Goal: Task Accomplishment & Management: Use online tool/utility

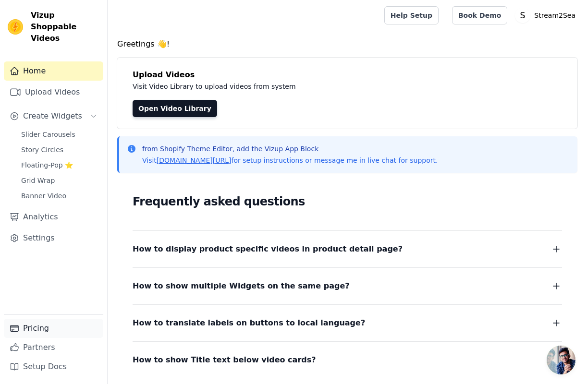
click at [34, 328] on link "Pricing" at bounding box center [53, 328] width 99 height 19
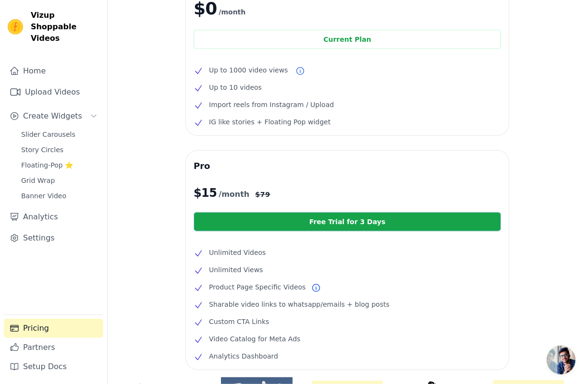
scroll to position [77, 0]
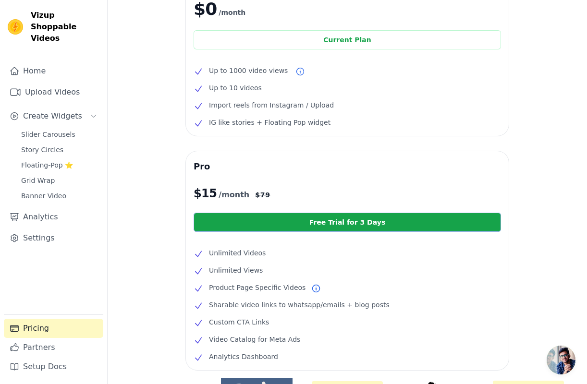
click at [395, 222] on link "Free Trial for 3 Days" at bounding box center [347, 222] width 307 height 19
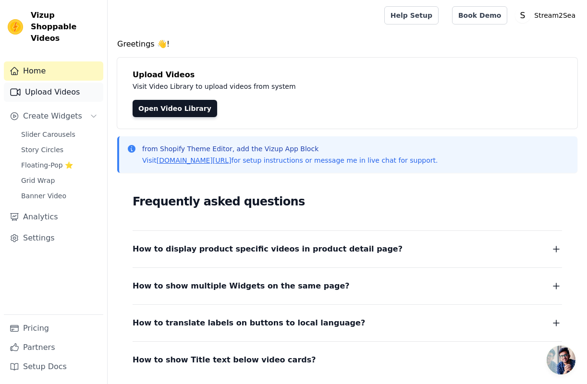
click at [80, 83] on link "Upload Videos" at bounding box center [53, 92] width 99 height 19
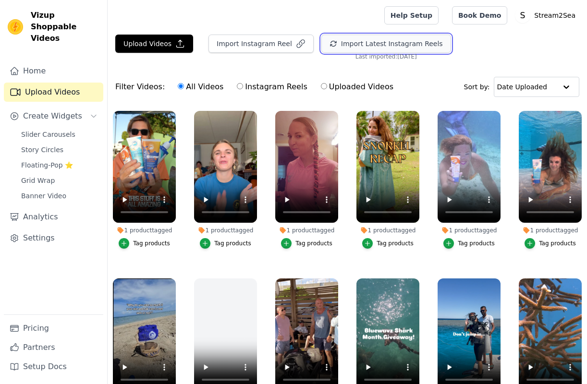
click at [383, 45] on button "Import Latest Instagram Reels" at bounding box center [386, 44] width 130 height 18
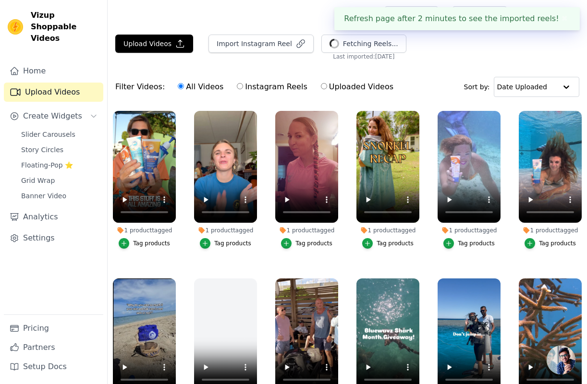
click at [562, 20] on button "✖" at bounding box center [564, 19] width 11 height 12
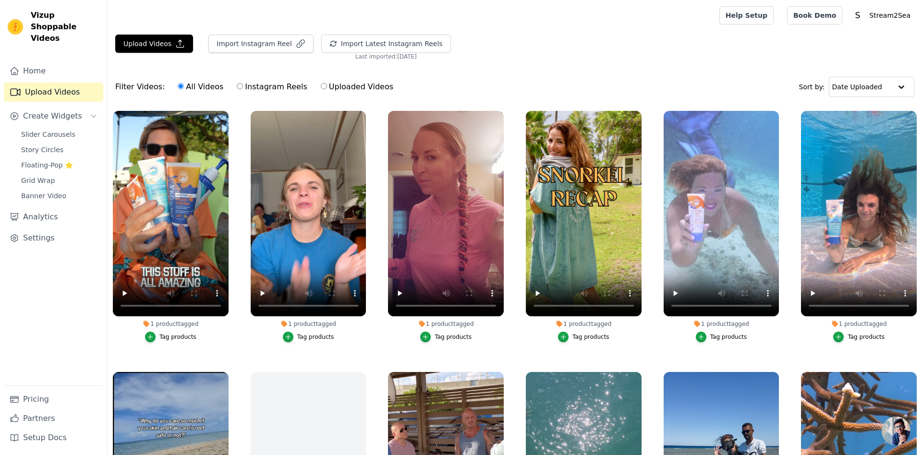
click at [266, 87] on label "Instagram Reels" at bounding box center [271, 87] width 71 height 12
click at [243, 87] on input "Instagram Reels" at bounding box center [240, 86] width 6 height 6
radio input "true"
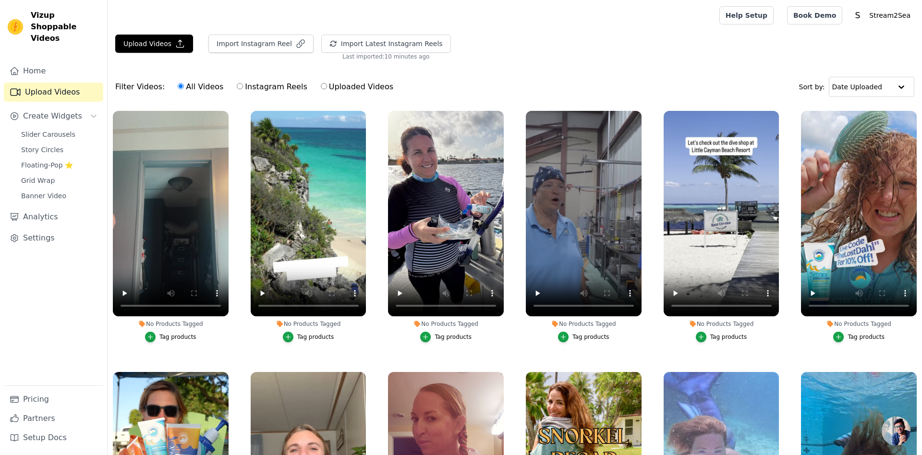
click at [862, 336] on div "Tag products" at bounding box center [866, 337] width 37 height 8
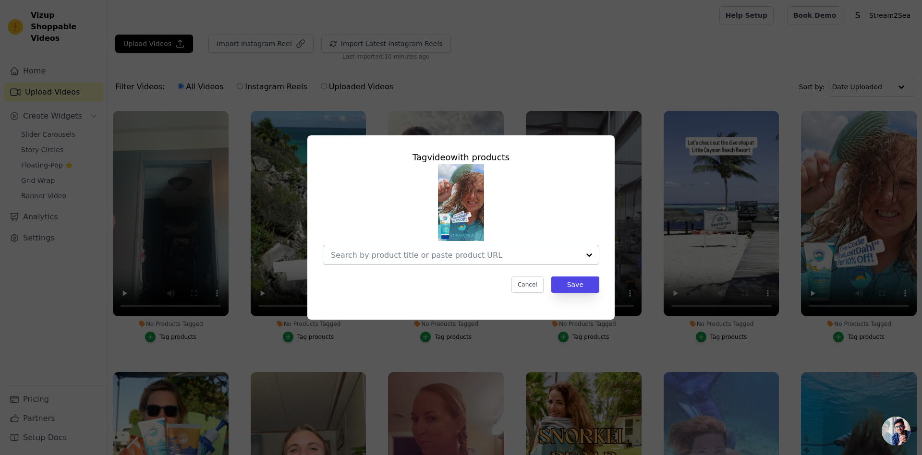
click at [472, 254] on input "No Products Tagged Tag video with products Cancel Save Tag products" at bounding box center [455, 255] width 249 height 9
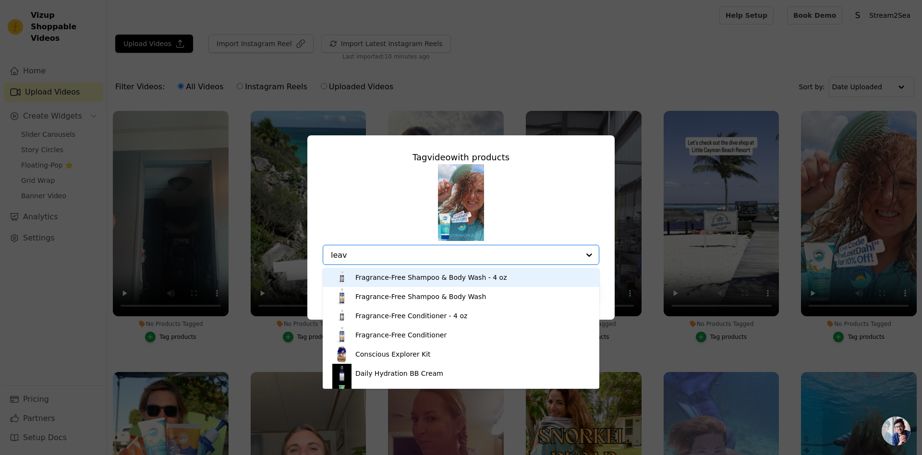
type input "leave"
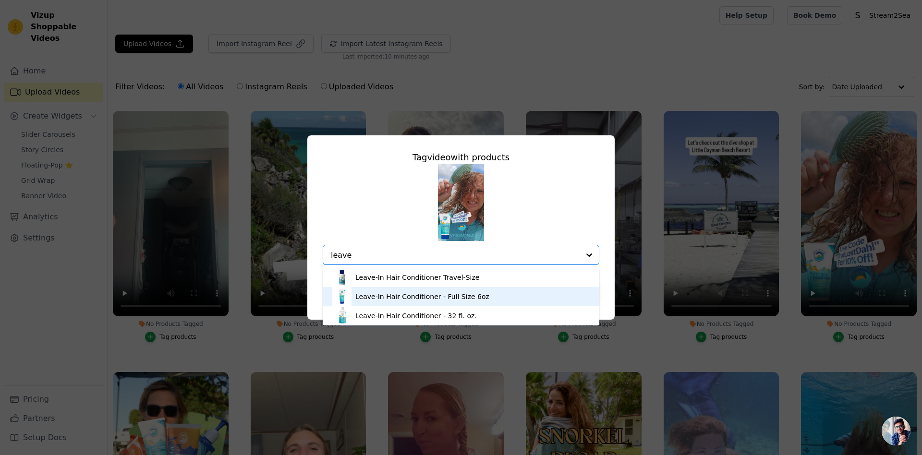
click at [456, 298] on div "Leave-In Hair Conditioner - Full Size 6oz" at bounding box center [422, 297] width 134 height 10
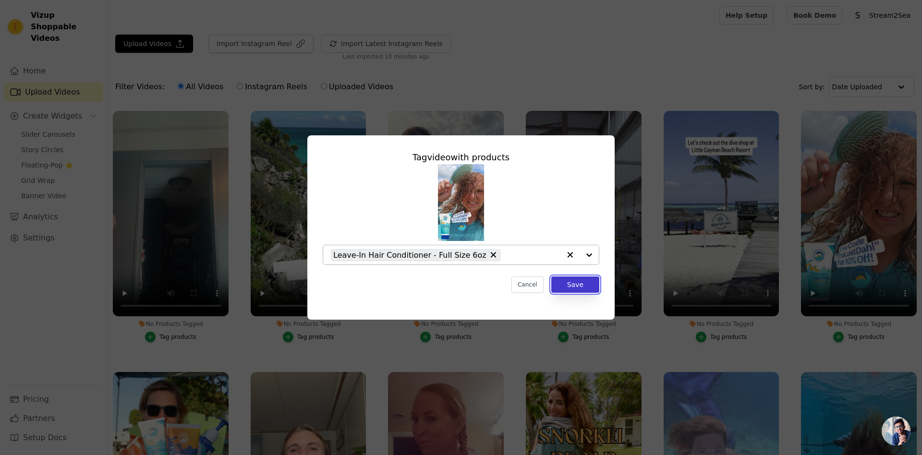
click at [584, 285] on button "Save" at bounding box center [575, 285] width 48 height 16
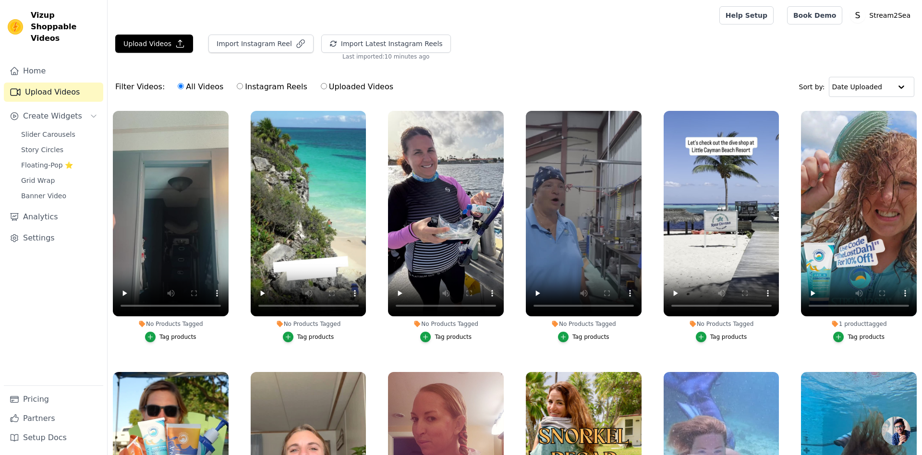
click at [453, 338] on div "Tag products" at bounding box center [453, 337] width 37 height 8
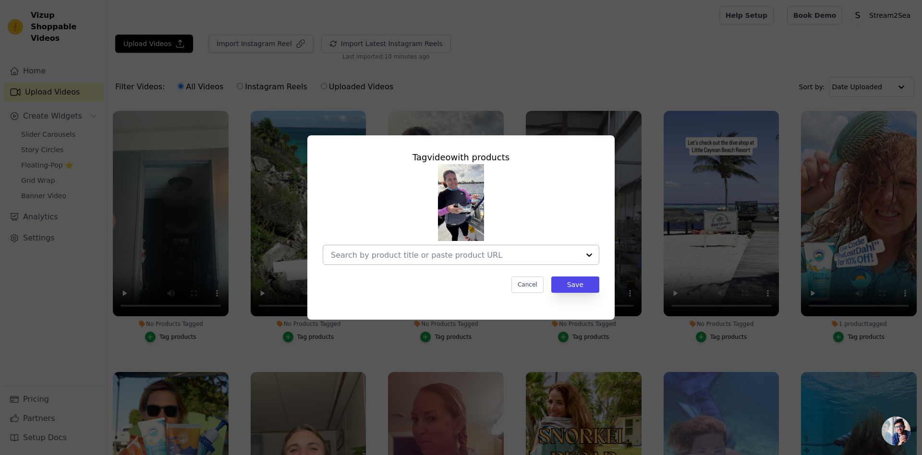
click at [493, 258] on input "No Products Tagged Tag video with products Cancel Save Tag products" at bounding box center [455, 255] width 249 height 9
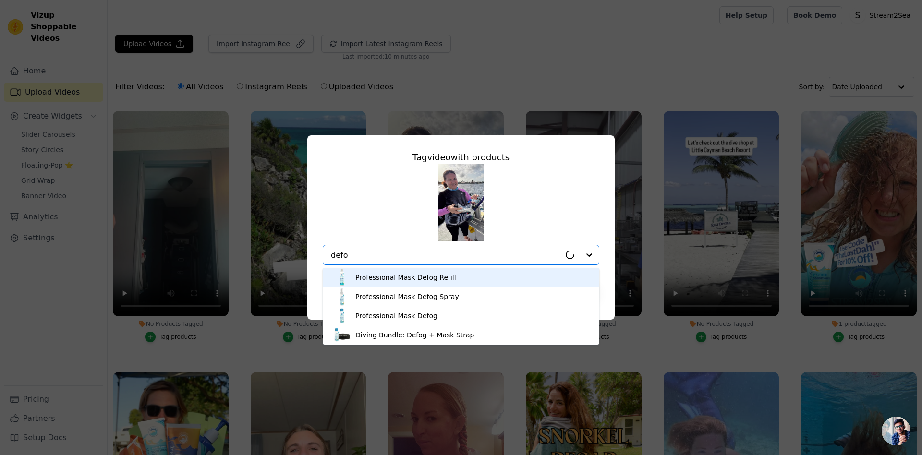
type input "defog"
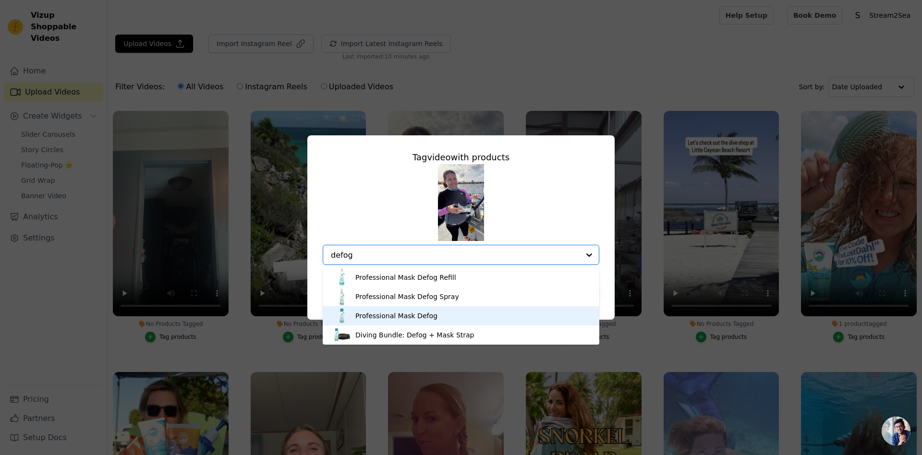
click at [434, 319] on div "Professional Mask Defog" at bounding box center [460, 315] width 257 height 19
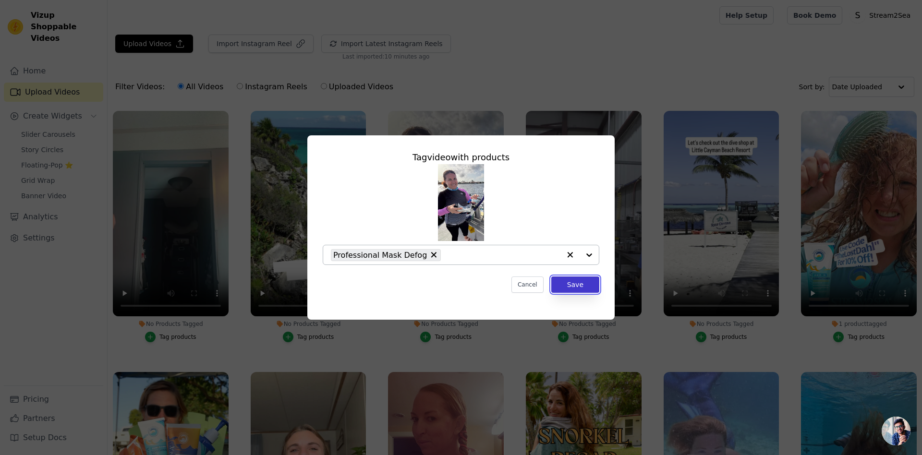
click at [587, 288] on button "Save" at bounding box center [575, 285] width 48 height 16
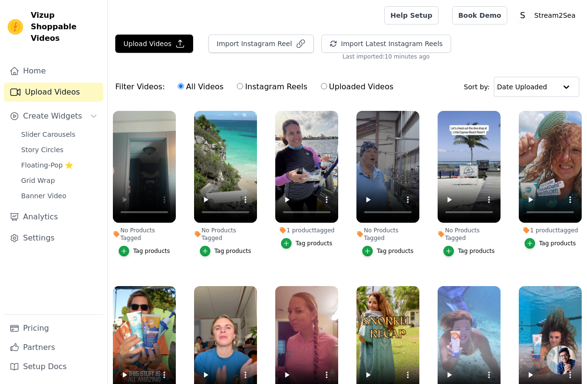
click at [153, 247] on div "Tag products" at bounding box center [151, 251] width 37 height 8
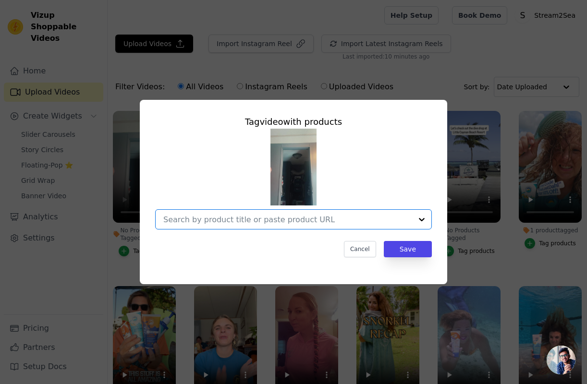
click at [269, 218] on input "No Products Tagged Tag video with products Option undefined, selected. Select i…" at bounding box center [287, 219] width 249 height 9
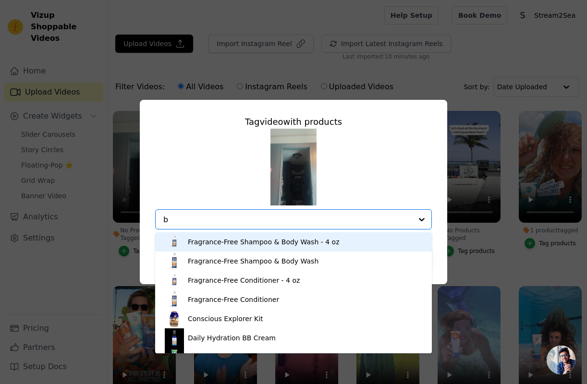
type input "bb"
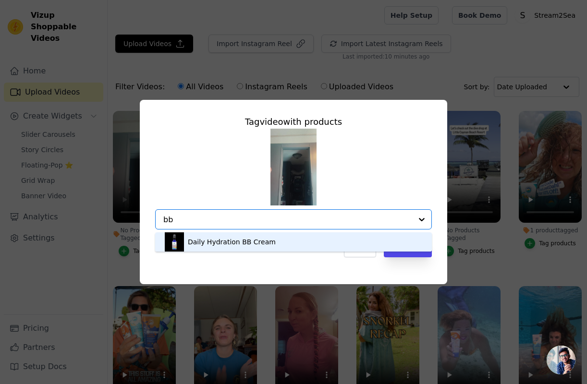
click at [267, 243] on div "Daily Hydration BB Cream" at bounding box center [293, 241] width 257 height 19
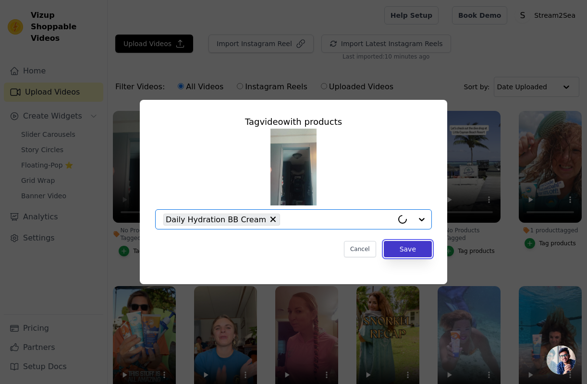
click at [419, 250] on button "Save" at bounding box center [408, 249] width 48 height 16
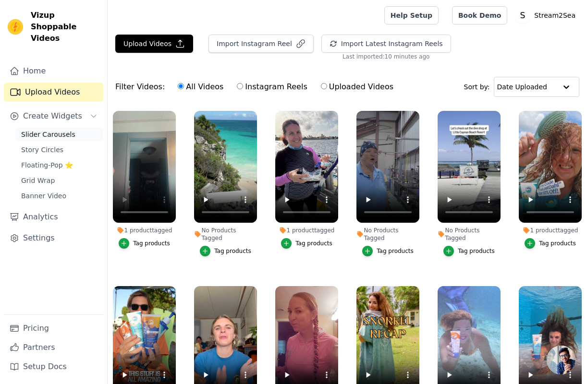
click at [41, 130] on span "Slider Carousels" at bounding box center [48, 135] width 54 height 10
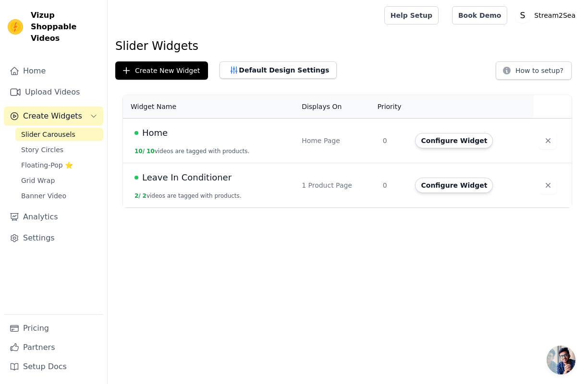
click at [236, 143] on td "Home 10 / 10 videos are tagged with products." at bounding box center [209, 141] width 173 height 45
click at [454, 136] on button "Configure Widget" at bounding box center [454, 140] width 78 height 15
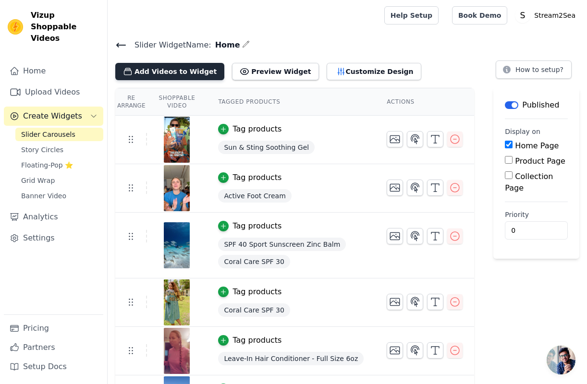
click at [185, 71] on button "Add Videos to Widget" at bounding box center [169, 71] width 109 height 17
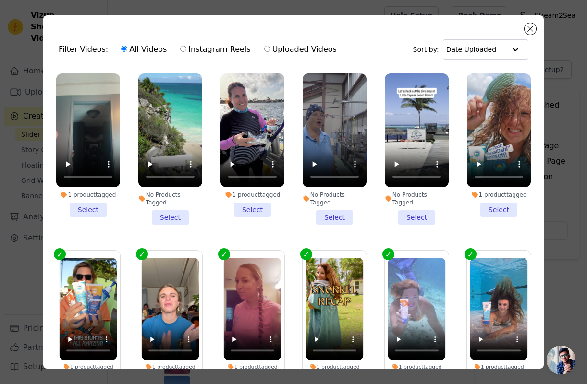
click at [91, 210] on li "1 product tagged Select" at bounding box center [88, 145] width 64 height 144
click at [0, 0] on input "1 product tagged Select" at bounding box center [0, 0] width 0 height 0
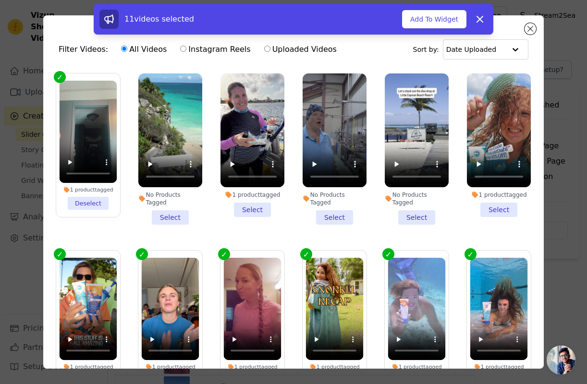
click at [256, 208] on li "1 product tagged Select" at bounding box center [252, 145] width 64 height 144
click at [0, 0] on input "1 product tagged Select" at bounding box center [0, 0] width 0 height 0
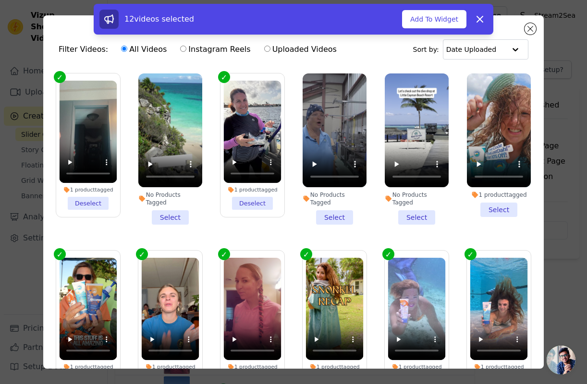
click at [501, 209] on li "1 product tagged Select" at bounding box center [499, 145] width 64 height 144
click at [0, 0] on input "1 product tagged Select" at bounding box center [0, 0] width 0 height 0
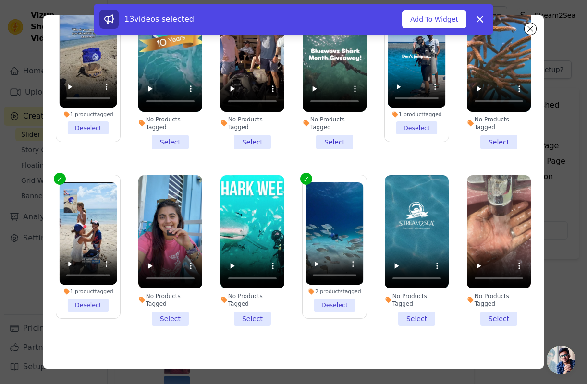
scroll to position [84, 0]
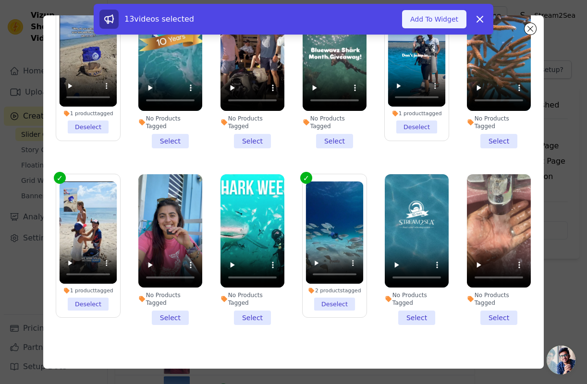
click at [432, 21] on button "Add To Widget" at bounding box center [434, 19] width 64 height 18
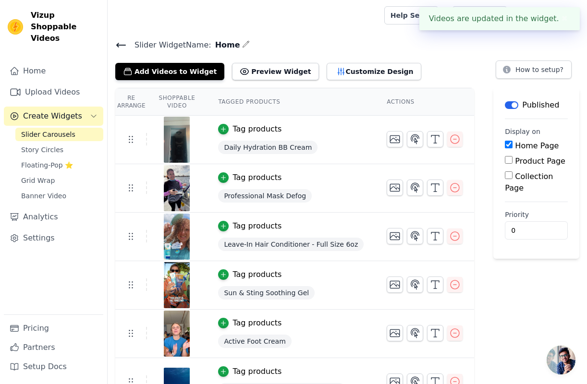
click at [126, 44] on icon at bounding box center [121, 45] width 12 height 12
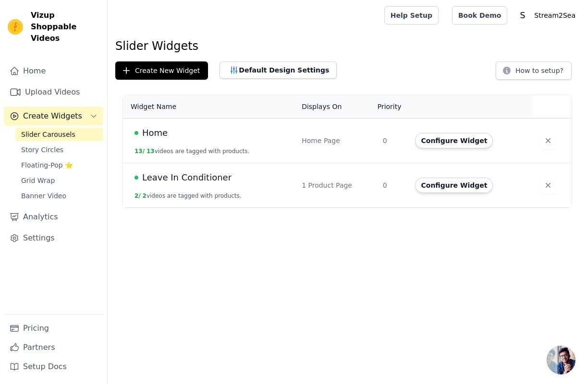
click at [197, 178] on span "Leave In Conditioner" at bounding box center [186, 177] width 89 height 13
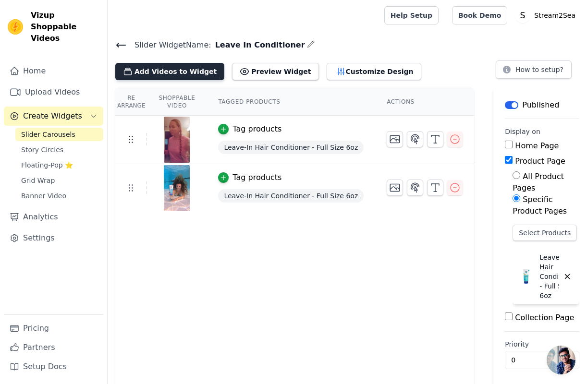
click at [164, 73] on button "Add Videos to Widget" at bounding box center [169, 71] width 109 height 17
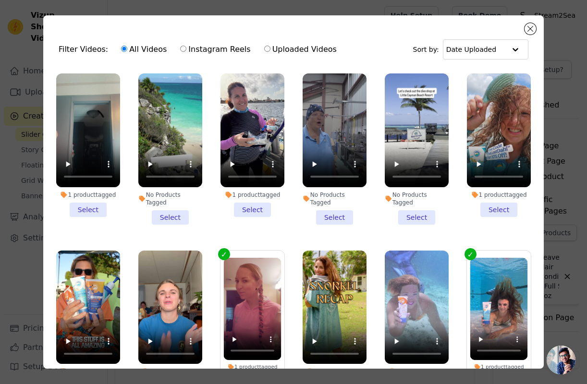
click at [501, 206] on li "1 product tagged Select" at bounding box center [499, 145] width 64 height 144
click at [0, 0] on input "1 product tagged Select" at bounding box center [0, 0] width 0 height 0
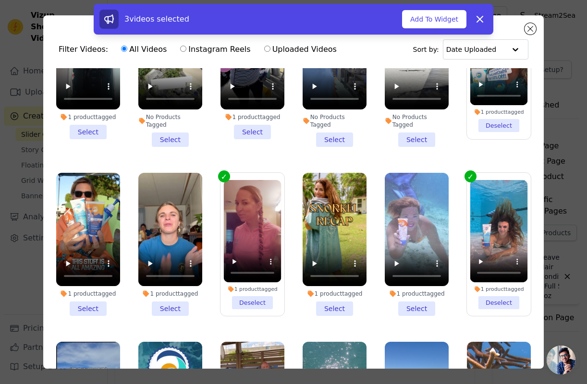
scroll to position [29, 0]
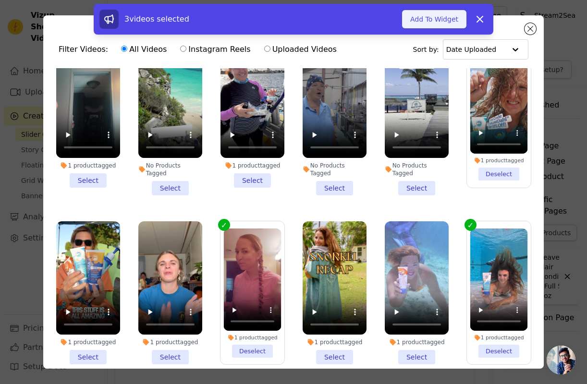
click at [430, 17] on button "Add To Widget" at bounding box center [434, 19] width 64 height 18
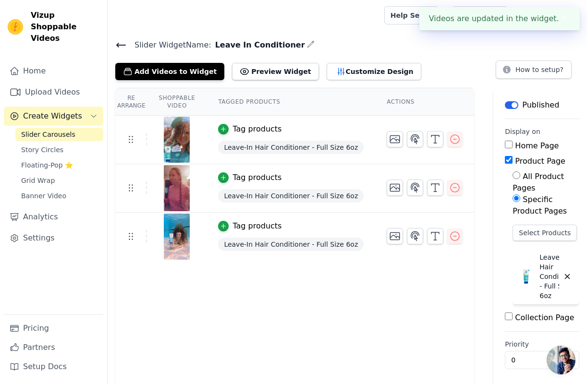
click at [120, 45] on icon at bounding box center [121, 45] width 9 height 4
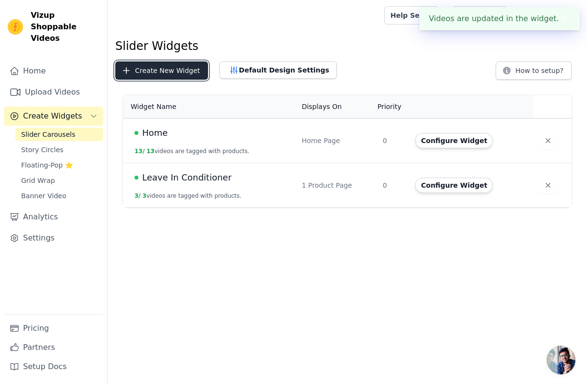
click at [182, 74] on button "Create New Widget" at bounding box center [161, 70] width 93 height 18
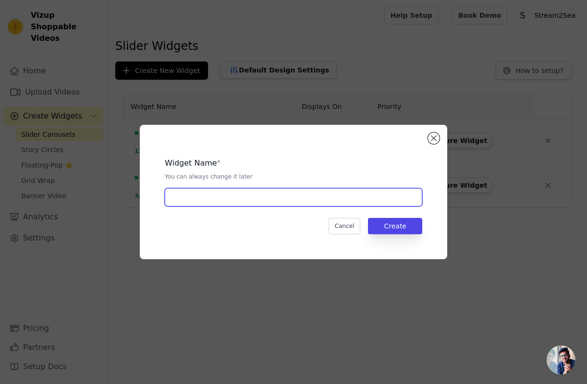
click at [230, 200] on input "text" at bounding box center [293, 197] width 257 height 18
type input "Defog"
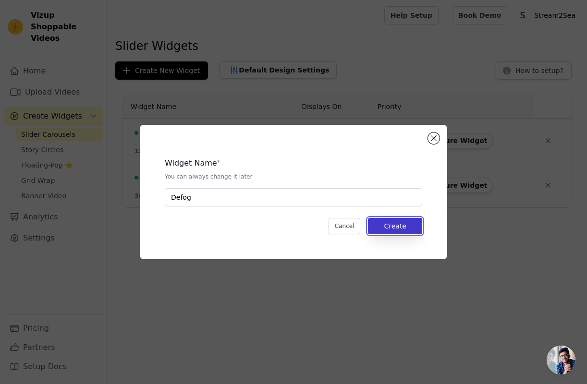
click at [409, 230] on button "Create" at bounding box center [395, 226] width 54 height 16
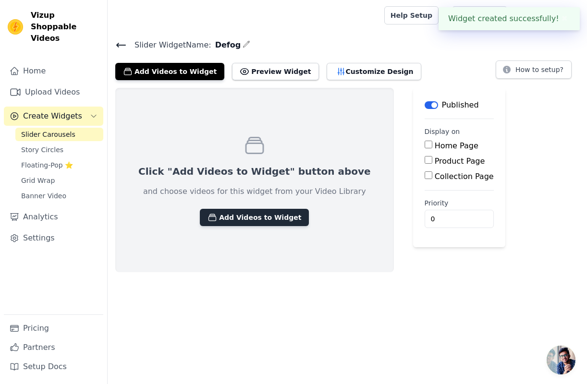
click at [256, 213] on button "Add Videos to Widget" at bounding box center [254, 217] width 109 height 17
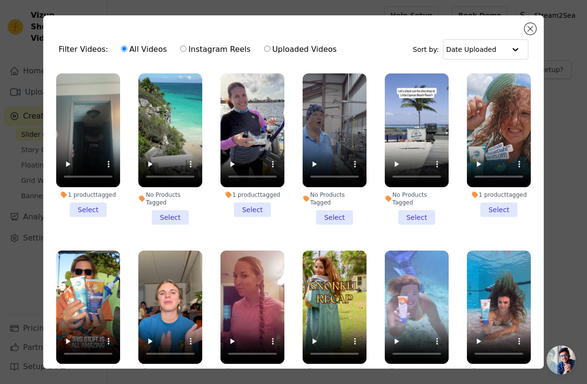
click at [257, 209] on li "1 product tagged Select" at bounding box center [252, 145] width 64 height 144
click at [0, 0] on input "1 product tagged Select" at bounding box center [0, 0] width 0 height 0
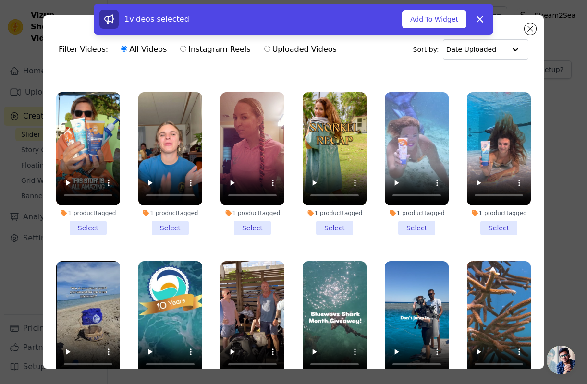
scroll to position [186, 0]
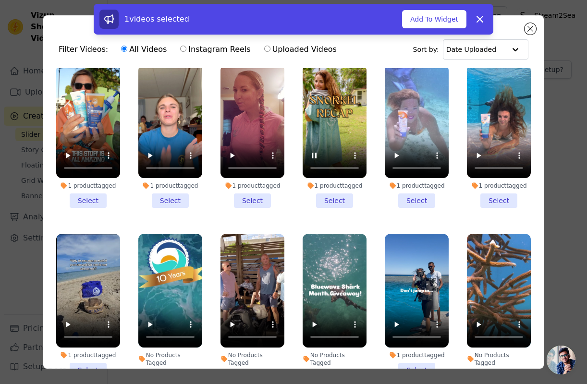
click at [337, 182] on div "1 product tagged" at bounding box center [335, 186] width 64 height 8
click at [0, 0] on input "1 product tagged Select" at bounding box center [0, 0] width 0 height 0
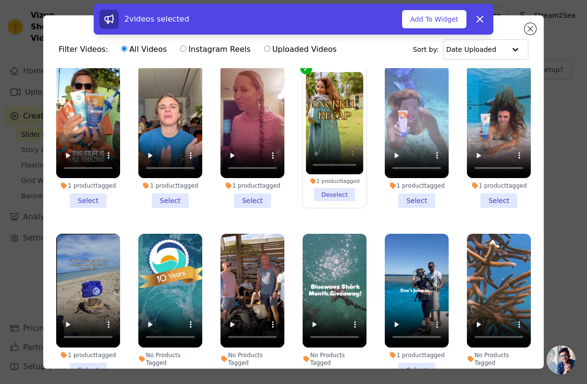
click at [337, 177] on div "1 product tagged" at bounding box center [335, 180] width 58 height 7
click at [0, 0] on input "1 product tagged Deselect" at bounding box center [0, 0] width 0 height 0
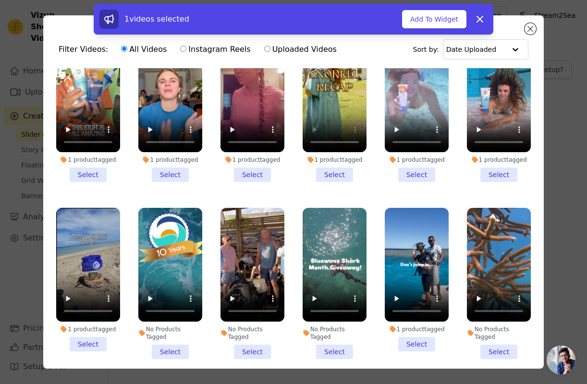
scroll to position [248, 0]
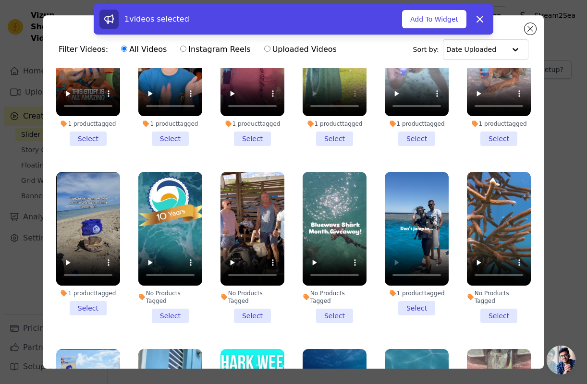
click at [418, 300] on li "1 product tagged Select" at bounding box center [417, 244] width 64 height 144
click at [0, 0] on input "1 product tagged Select" at bounding box center [0, 0] width 0 height 0
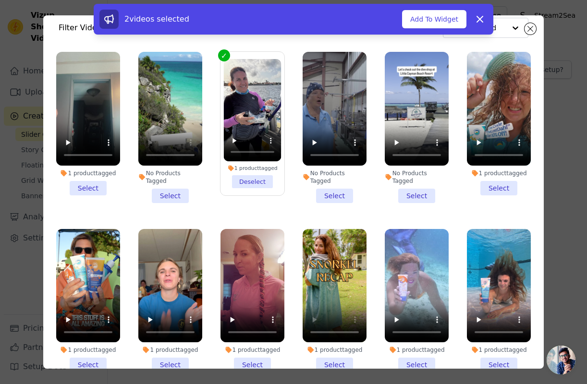
scroll to position [0, 0]
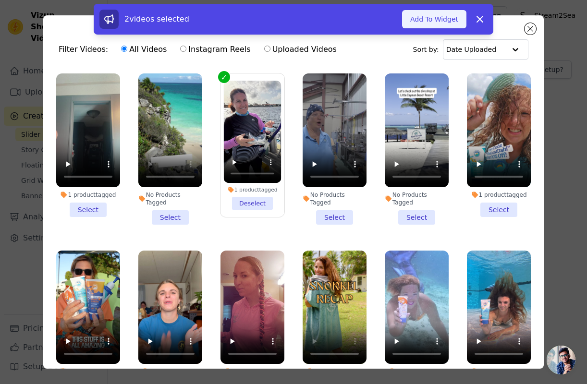
click at [446, 22] on button "Add To Widget" at bounding box center [434, 19] width 64 height 18
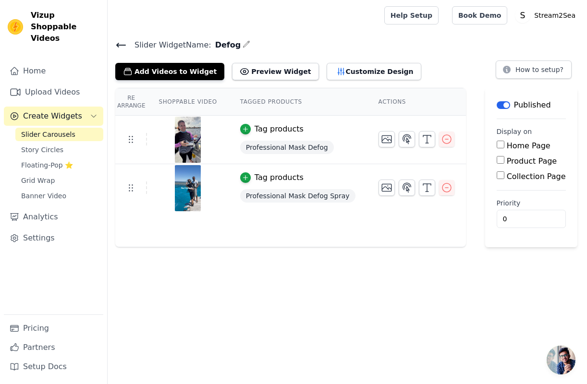
click at [120, 43] on icon at bounding box center [121, 45] width 12 height 12
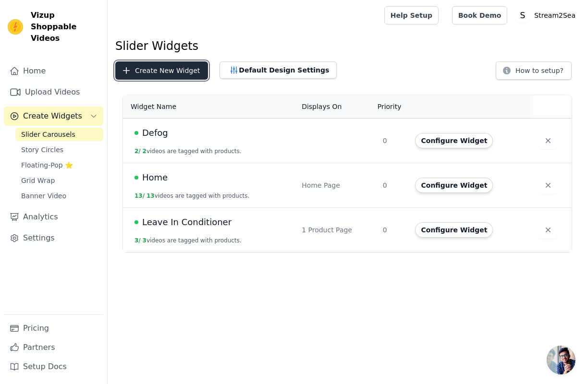
click at [159, 69] on button "Create New Widget" at bounding box center [161, 70] width 93 height 18
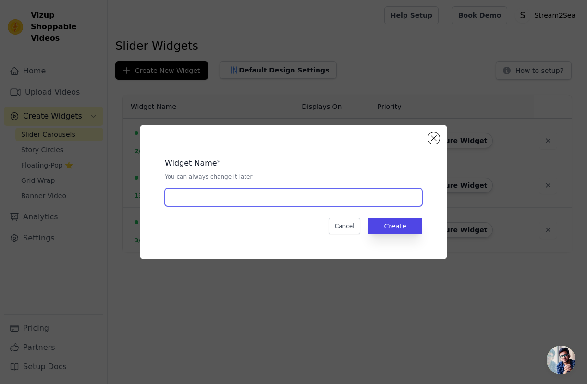
click at [240, 190] on input "text" at bounding box center [293, 197] width 257 height 18
type input "Sunscreens"
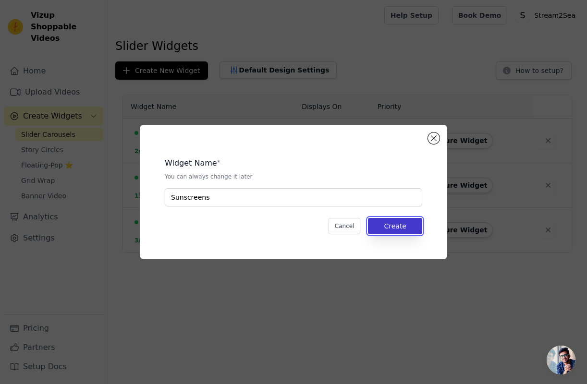
click at [408, 227] on button "Create" at bounding box center [395, 226] width 54 height 16
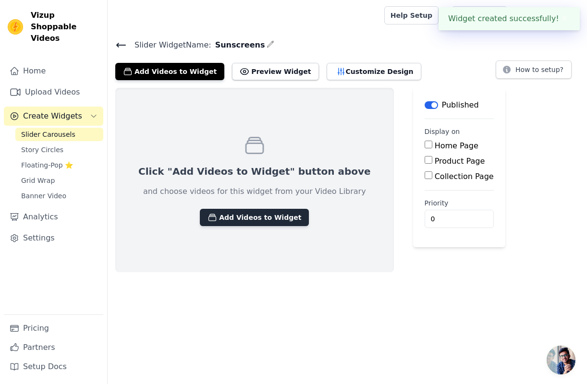
click at [246, 218] on button "Add Videos to Widget" at bounding box center [254, 217] width 109 height 17
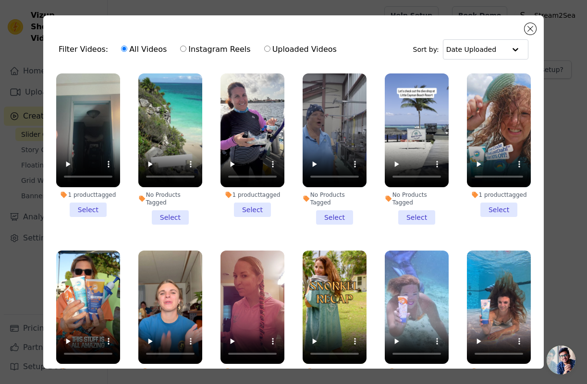
click at [173, 208] on li "No Products Tagged Select" at bounding box center [170, 148] width 64 height 151
click at [0, 0] on input "No Products Tagged Select" at bounding box center [0, 0] width 0 height 0
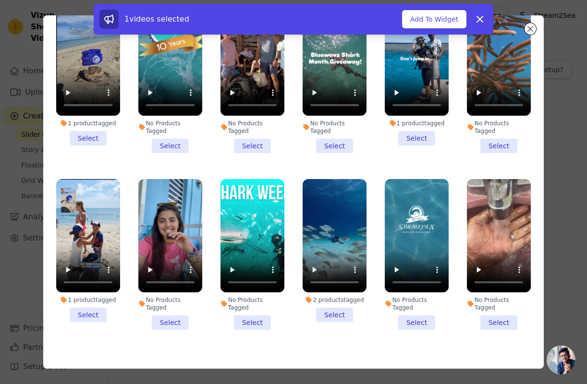
scroll to position [84, 0]
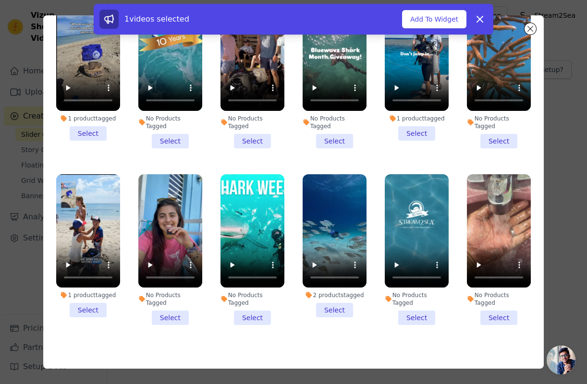
click at [417, 291] on li "No Products Tagged Select" at bounding box center [417, 249] width 64 height 151
click at [0, 0] on input "No Products Tagged Select" at bounding box center [0, 0] width 0 height 0
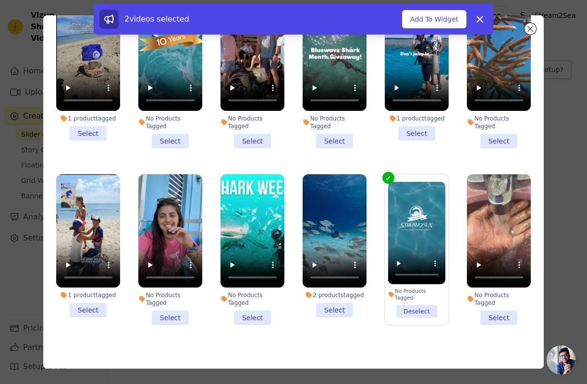
click at [339, 292] on li "2 products tagged Select" at bounding box center [335, 246] width 64 height 144
click at [0, 0] on input "2 products tagged Select" at bounding box center [0, 0] width 0 height 0
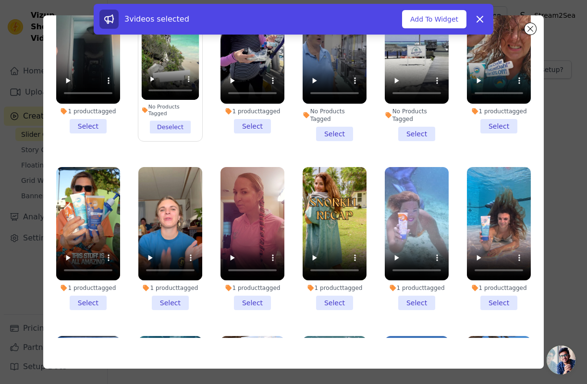
scroll to position [0, 0]
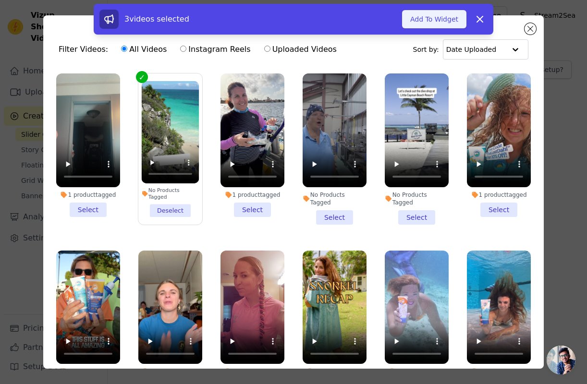
click at [434, 23] on button "Add To Widget" at bounding box center [434, 19] width 64 height 18
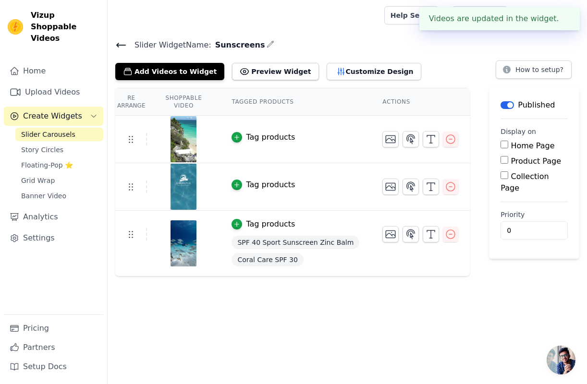
click at [122, 45] on icon at bounding box center [121, 45] width 9 height 4
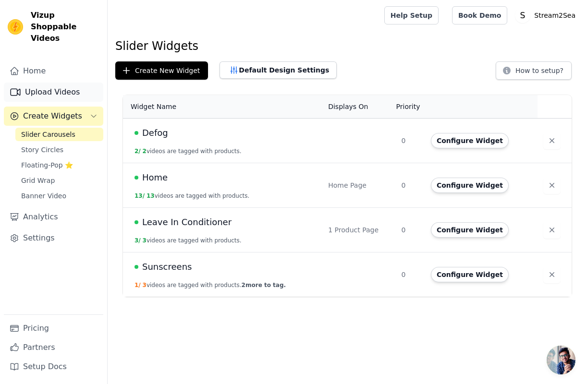
click at [53, 83] on link "Upload Videos" at bounding box center [53, 92] width 99 height 19
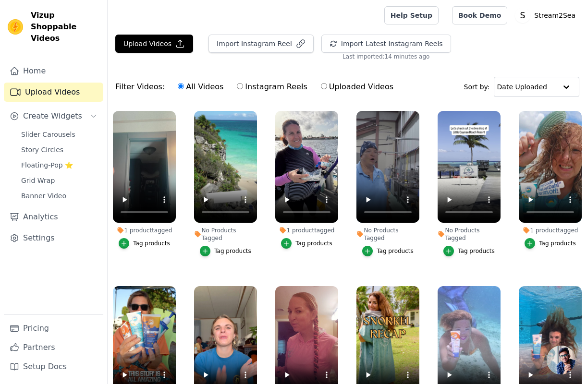
click at [350, 87] on label "Uploaded Videos" at bounding box center [356, 87] width 73 height 12
click at [327, 87] on input "Uploaded Videos" at bounding box center [324, 86] width 6 height 6
radio input "true"
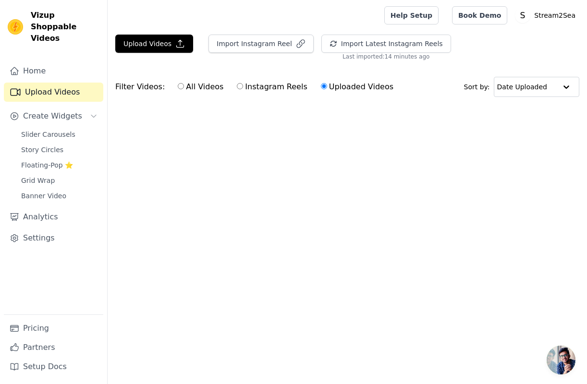
click at [192, 85] on label "All Videos" at bounding box center [200, 87] width 47 height 12
click at [184, 85] on input "All Videos" at bounding box center [181, 86] width 6 height 6
radio input "true"
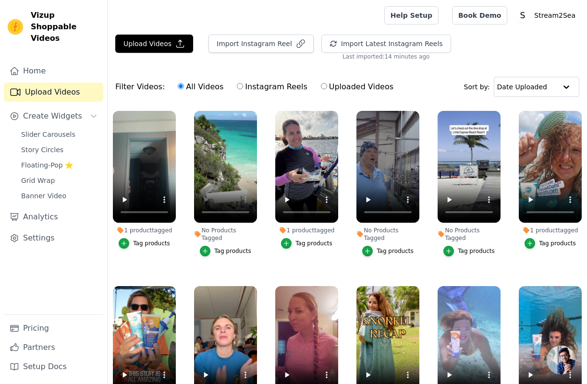
click at [235, 247] on div "Tag products" at bounding box center [232, 251] width 37 height 8
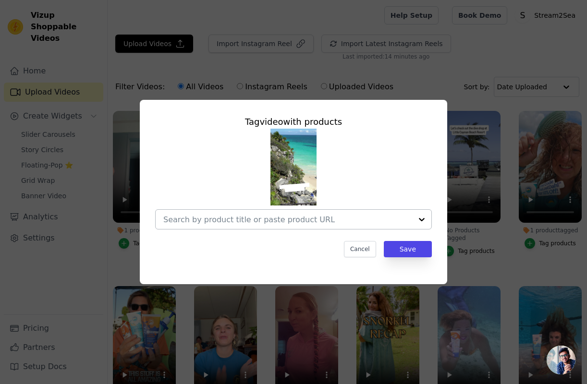
click at [303, 219] on input "No Products Tagged Tag video with products Cancel Save Tag products" at bounding box center [287, 219] width 249 height 9
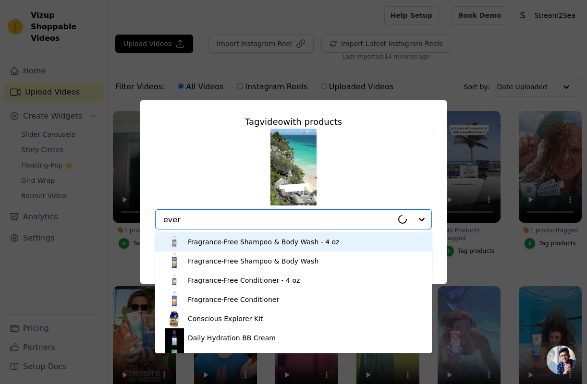
type input "every"
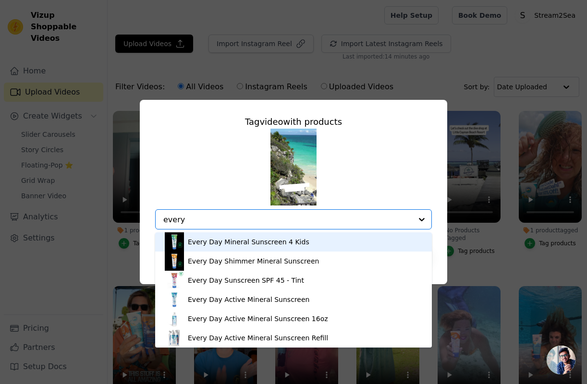
click at [287, 242] on div "Every Day Mineral Sunscreen 4 Kids" at bounding box center [249, 242] width 122 height 10
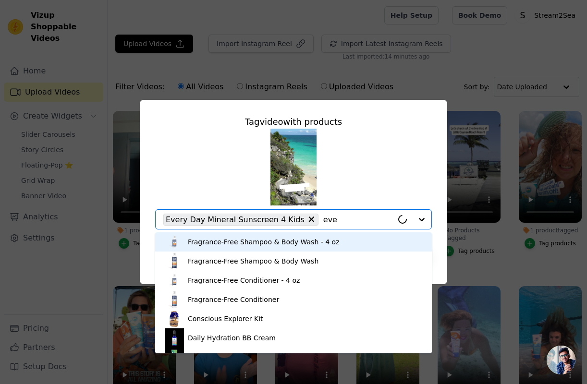
type input "ever"
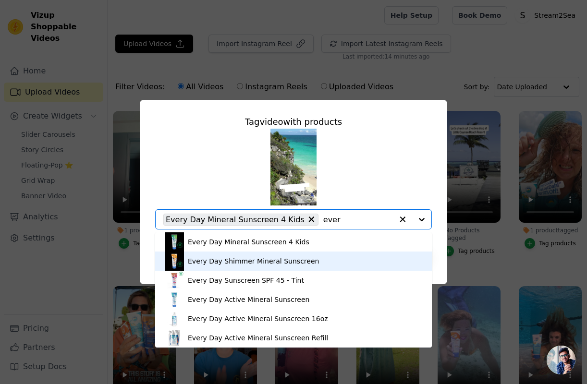
click at [292, 262] on div "Every Day Shimmer Mineral Sunscreen" at bounding box center [253, 261] width 131 height 10
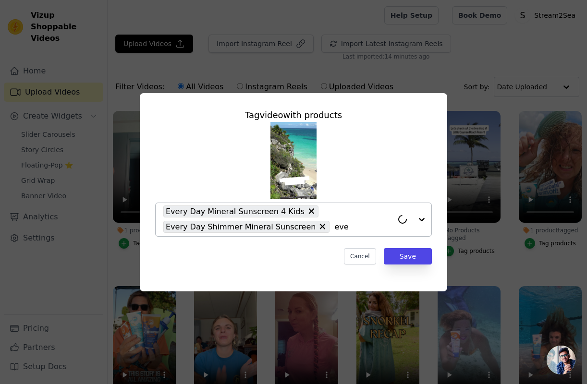
type input "ever"
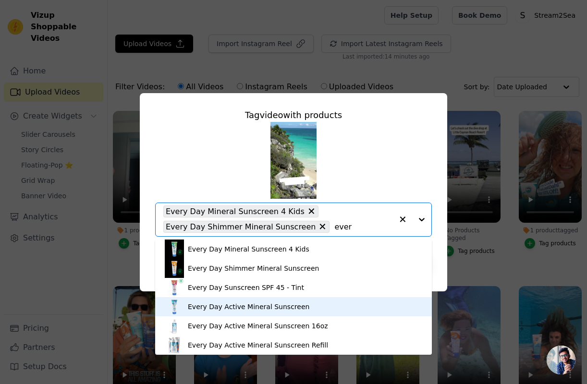
click at [295, 306] on div "Every Day Active Mineral Sunscreen" at bounding box center [293, 306] width 257 height 19
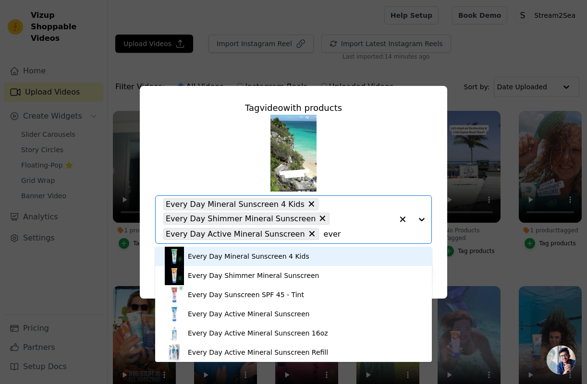
type input "ever"
click at [308, 204] on icon at bounding box center [311, 204] width 6 height 6
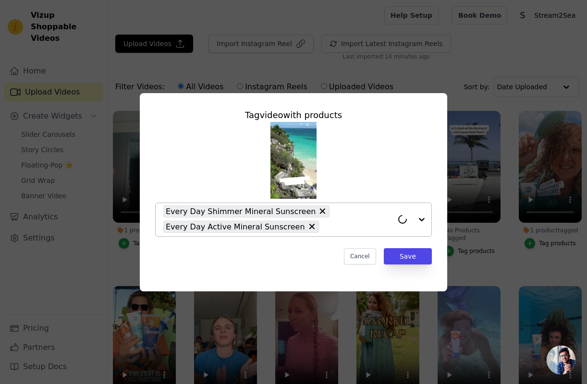
click at [324, 230] on input "No Products Tagged Tag video with products Every Day Shimmer Mineral Sunscreen …" at bounding box center [358, 226] width 69 height 9
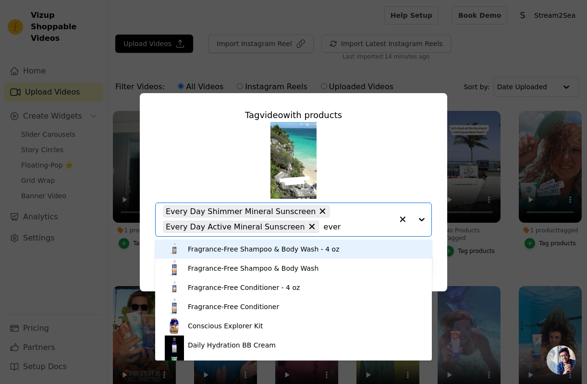
type input "every"
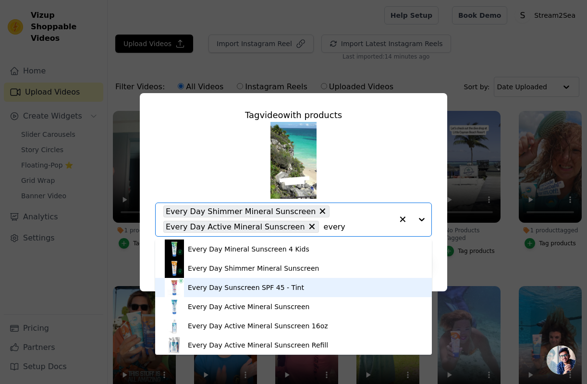
click at [273, 288] on div "Every Day Sunscreen SPF 45 - Tint" at bounding box center [246, 288] width 116 height 10
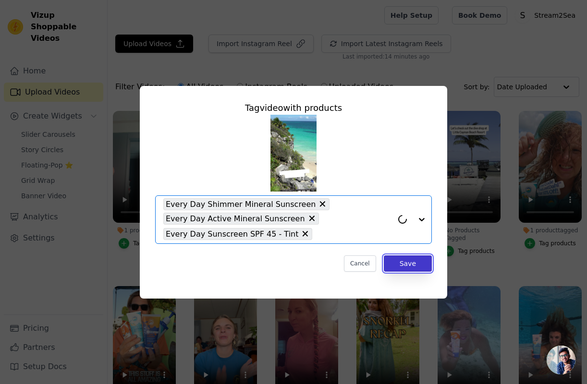
click at [405, 260] on button "Save" at bounding box center [408, 264] width 48 height 16
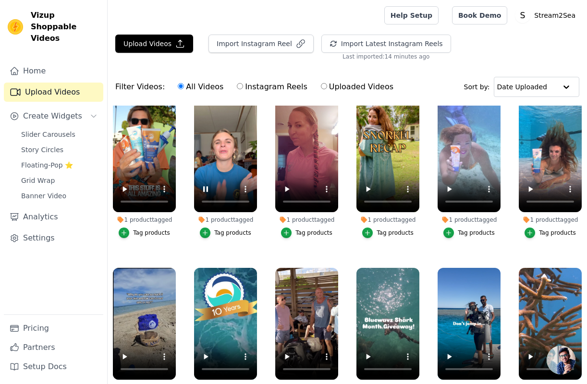
scroll to position [124, 0]
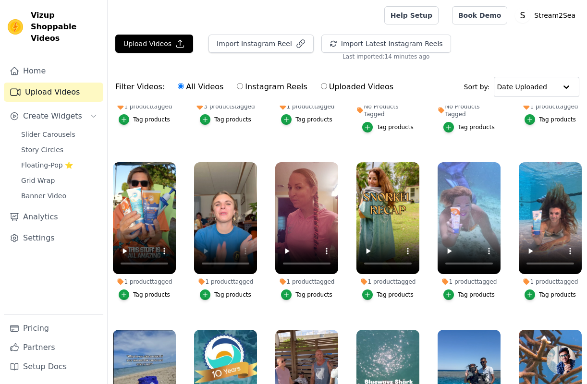
click at [238, 278] on div "1 product tagged" at bounding box center [225, 282] width 63 height 8
click at [203, 279] on icon at bounding box center [201, 282] width 6 height 6
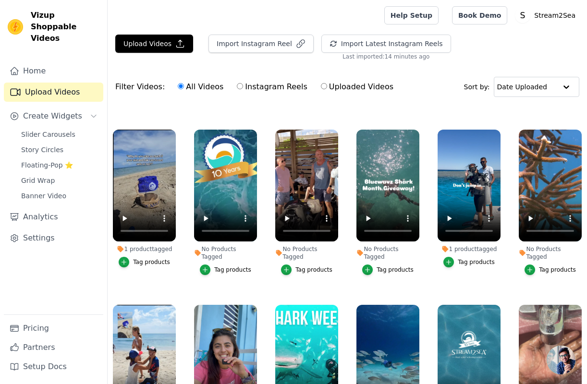
scroll to position [332, 0]
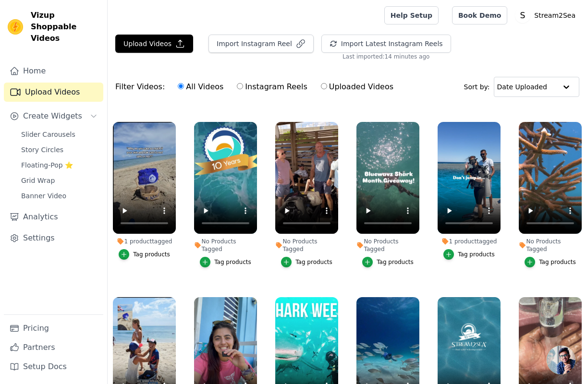
click at [230, 258] on div "Tag products" at bounding box center [232, 262] width 37 height 8
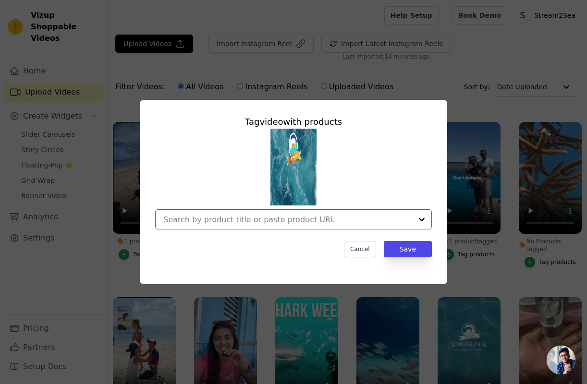
click at [294, 220] on input "No Products Tagged Tag video with products Option undefined, selected. Select i…" at bounding box center [287, 219] width 249 height 9
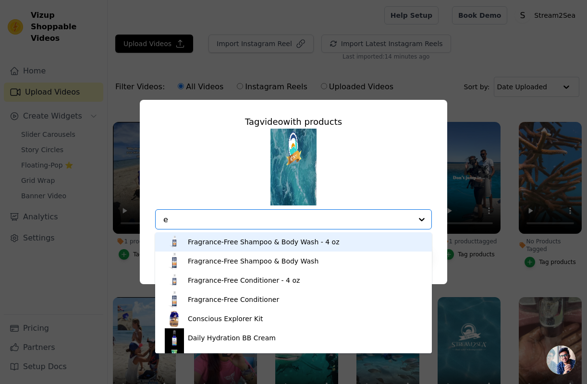
type input "ev"
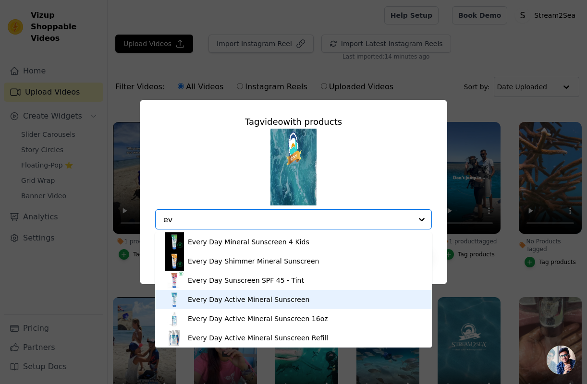
click at [263, 298] on div "Every Day Active Mineral Sunscreen" at bounding box center [249, 300] width 122 height 10
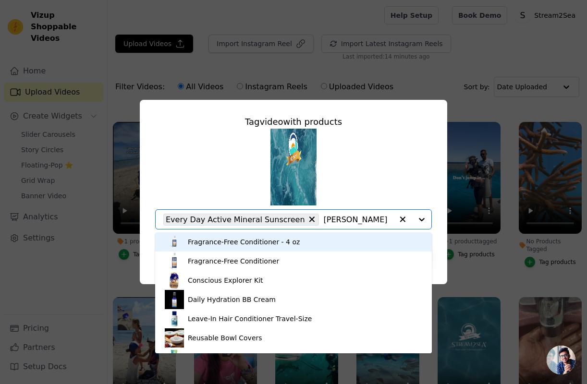
type input "coral"
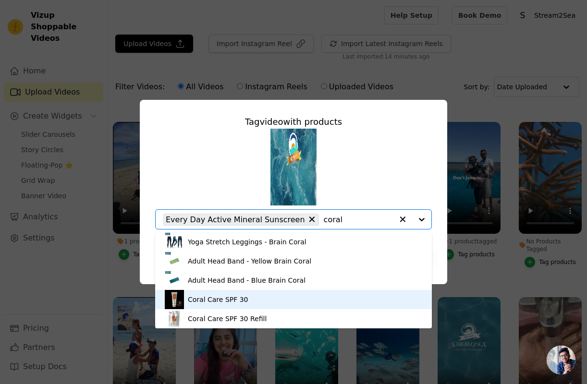
click at [242, 293] on div "Coral Care SPF 30" at bounding box center [293, 299] width 257 height 19
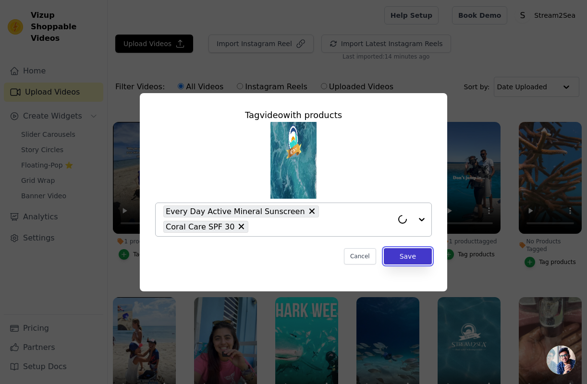
click at [410, 253] on button "Save" at bounding box center [408, 256] width 48 height 16
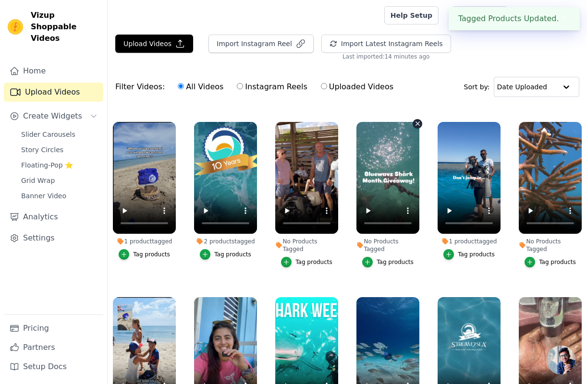
scroll to position [98, 0]
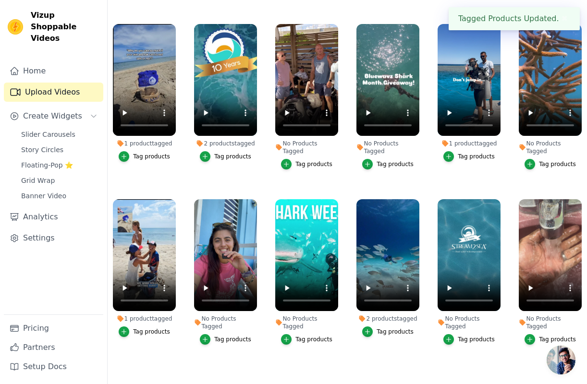
click at [474, 336] on div "Tag products" at bounding box center [476, 340] width 37 height 8
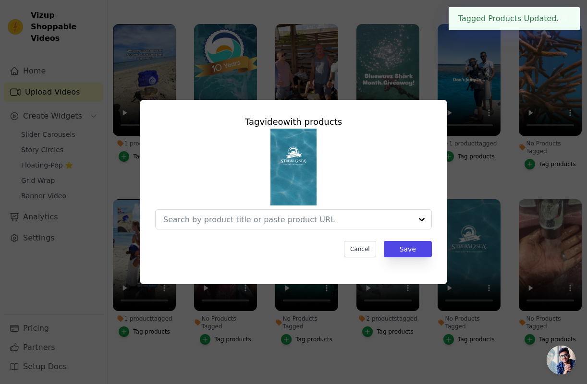
scroll to position [332, 0]
click at [343, 219] on input "No Products Tagged Tag video with products Cancel Save Tag products" at bounding box center [287, 219] width 249 height 9
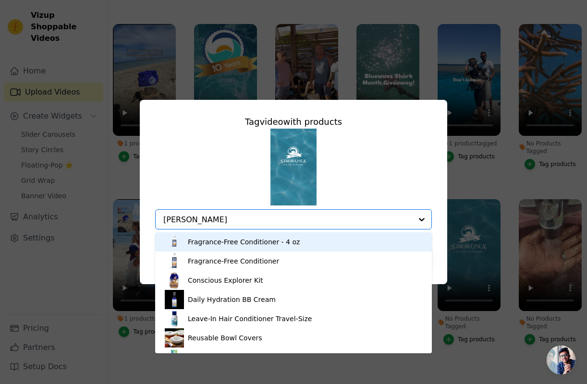
type input "coral"
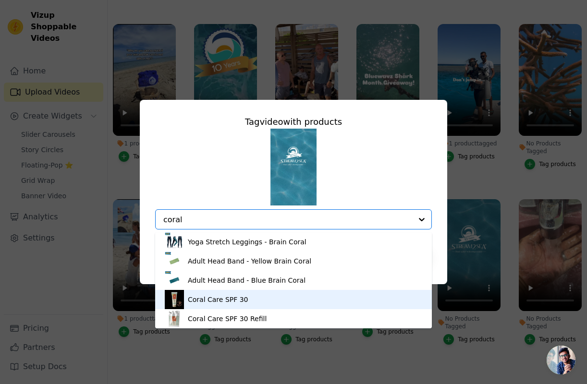
click at [239, 301] on div "Coral Care SPF 30" at bounding box center [218, 300] width 61 height 10
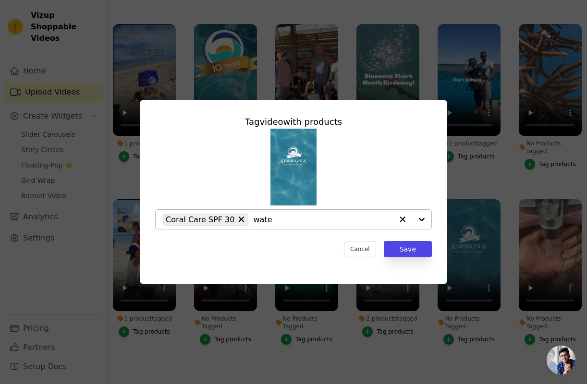
type input "water"
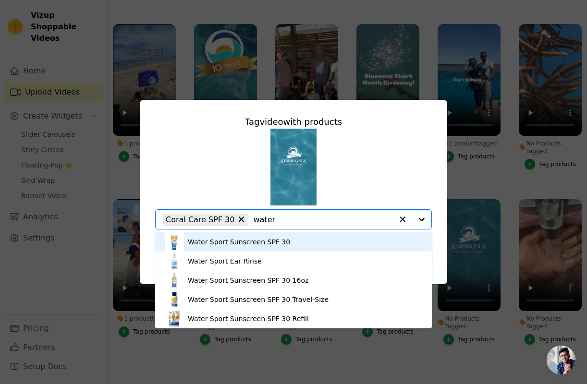
click at [290, 243] on div "Water Sport Sunscreen SPF 30" at bounding box center [293, 241] width 257 height 19
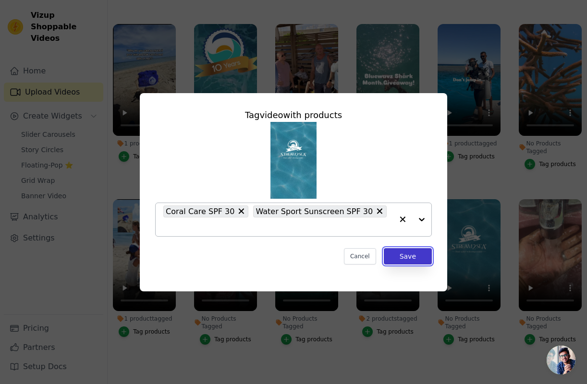
click at [420, 248] on button "Save" at bounding box center [408, 256] width 48 height 16
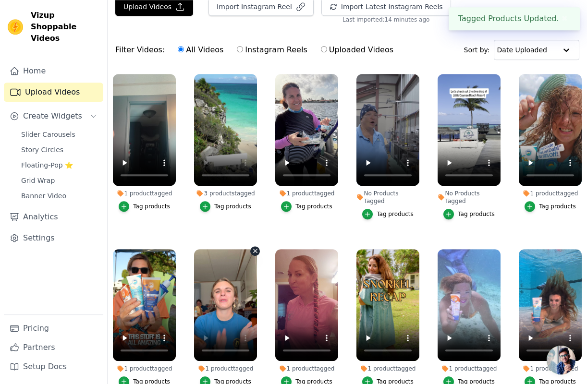
scroll to position [0, 0]
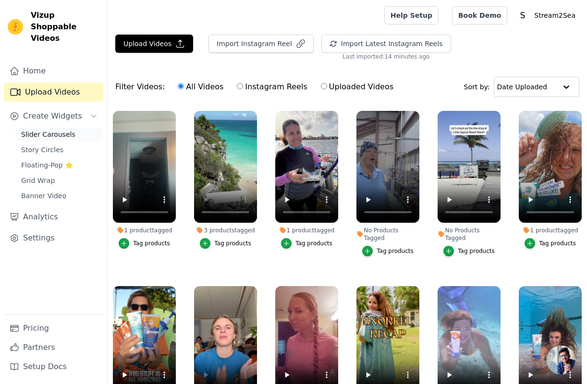
click at [41, 130] on span "Slider Carousels" at bounding box center [48, 135] width 54 height 10
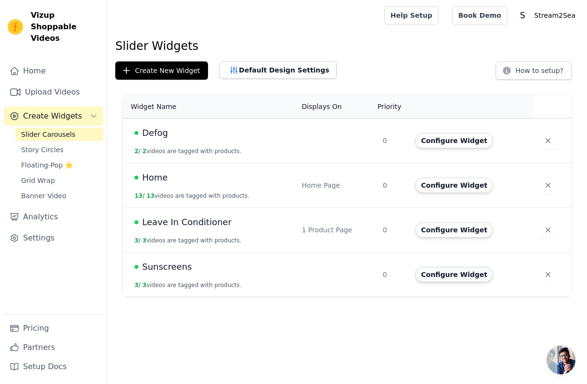
click at [450, 274] on button "Configure Widget" at bounding box center [454, 274] width 78 height 15
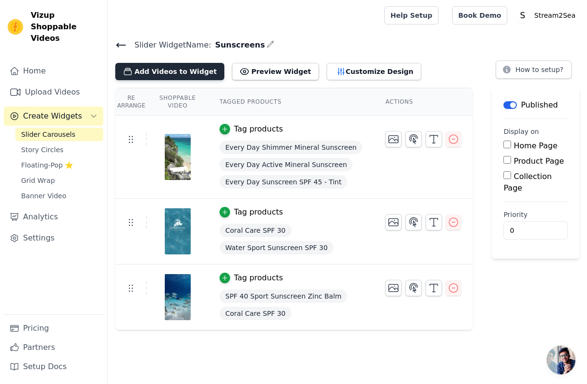
click at [171, 70] on button "Add Videos to Widget" at bounding box center [169, 71] width 109 height 17
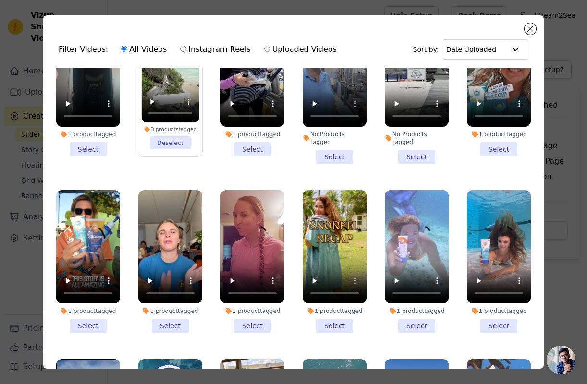
scroll to position [124, 0]
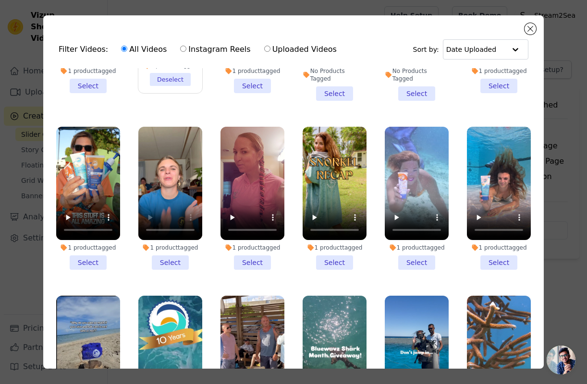
click at [178, 256] on li "1 product tagged Select" at bounding box center [170, 199] width 64 height 144
click at [0, 0] on input "1 product tagged Select" at bounding box center [0, 0] width 0 height 0
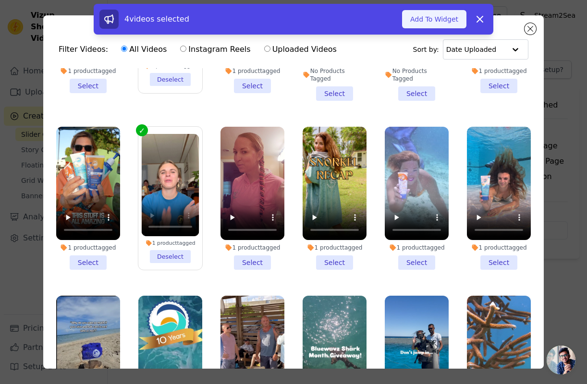
click at [444, 20] on button "Add To Widget" at bounding box center [434, 19] width 64 height 18
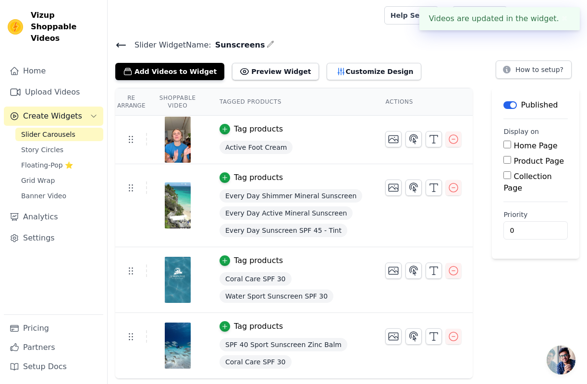
click at [122, 44] on icon at bounding box center [121, 45] width 9 height 4
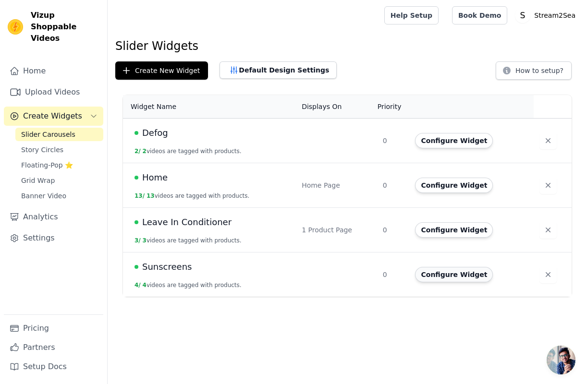
click at [450, 278] on button "Configure Widget" at bounding box center [454, 274] width 78 height 15
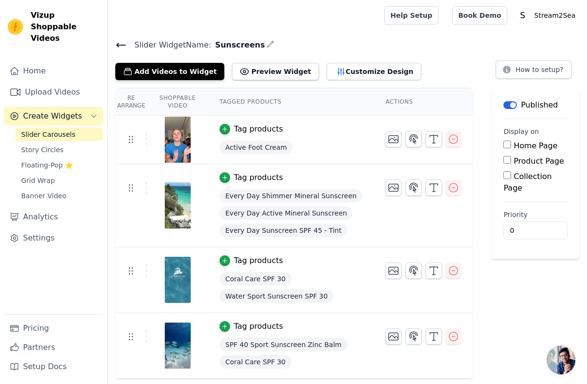
click at [263, 99] on th "Tagged Products" at bounding box center [291, 101] width 166 height 27
click at [527, 160] on label "Product Page" at bounding box center [538, 161] width 50 height 9
click at [511, 160] on input "Product Page" at bounding box center [507, 160] width 8 height 8
checkbox input "true"
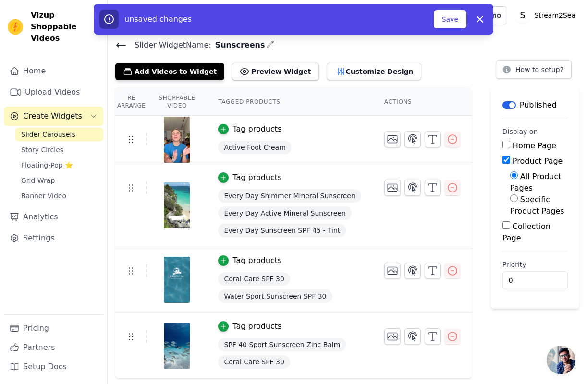
click at [519, 195] on label "Specific Product Pages" at bounding box center [537, 205] width 54 height 21
click at [518, 195] on input "Specific Product Pages" at bounding box center [514, 199] width 8 height 8
radio input "true"
click at [521, 261] on label "Collection Page" at bounding box center [526, 271] width 48 height 21
click at [510, 261] on input "Collection Page" at bounding box center [506, 265] width 8 height 8
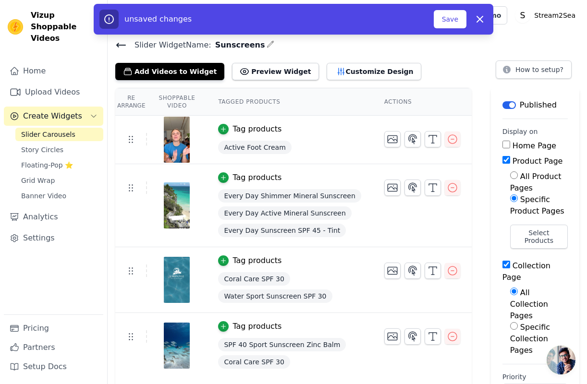
click at [502, 261] on input "Collection Page" at bounding box center [506, 265] width 8 height 8
checkbox input "false"
click at [520, 225] on button "Select Products" at bounding box center [539, 237] width 58 height 24
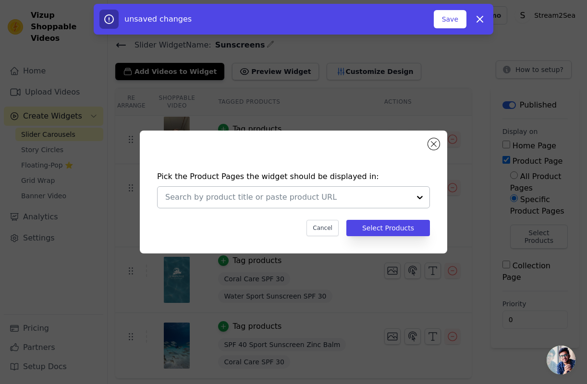
click at [304, 195] on input "text" at bounding box center [287, 198] width 245 height 12
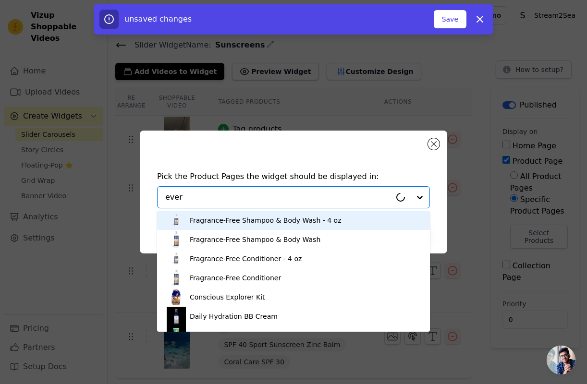
type input "every"
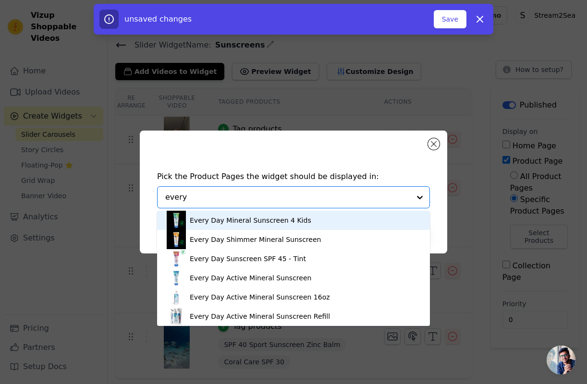
click at [286, 220] on div "Every Day Mineral Sunscreen 4 Kids" at bounding box center [251, 221] width 122 height 10
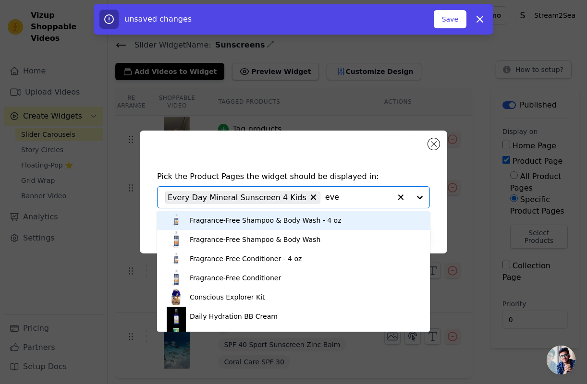
type input "ever"
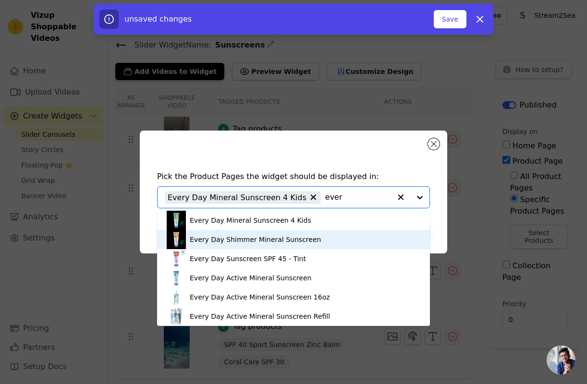
click at [289, 239] on div "Every Day Shimmer Mineral Sunscreen" at bounding box center [255, 240] width 131 height 10
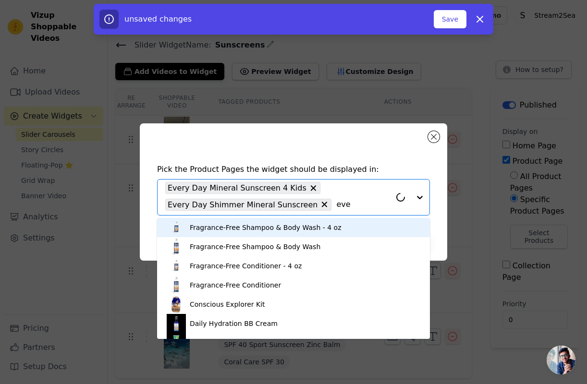
type input "ever"
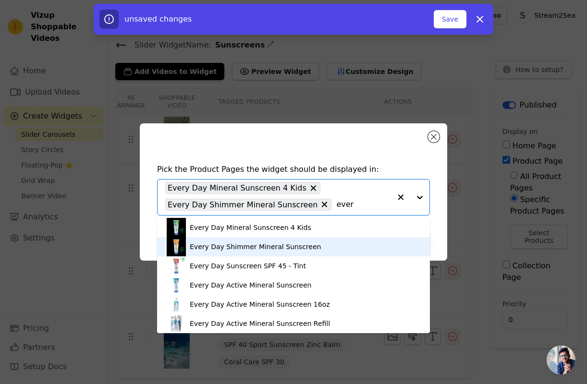
click at [269, 248] on div "Every Day Shimmer Mineral Sunscreen" at bounding box center [255, 247] width 131 height 10
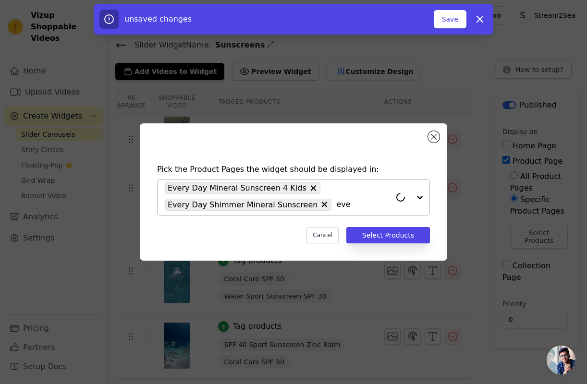
type input "ever"
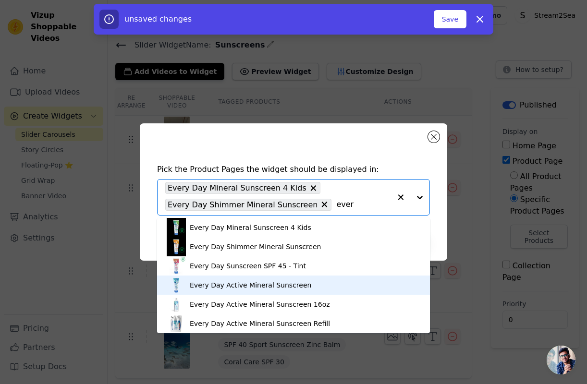
click at [259, 284] on div "Every Day Active Mineral Sunscreen" at bounding box center [251, 285] width 122 height 10
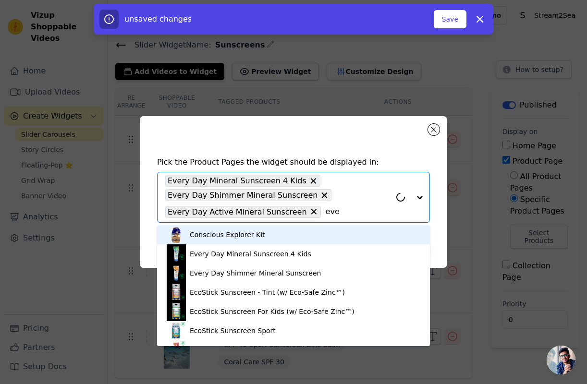
type input "ever"
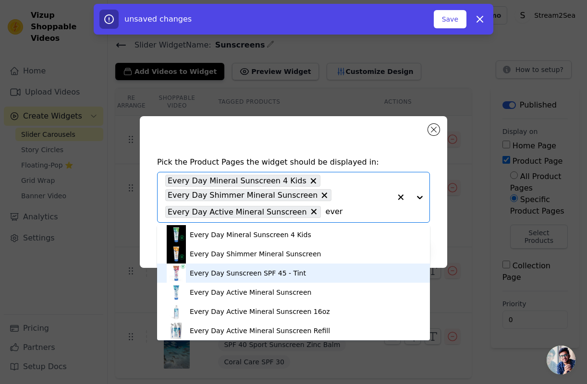
click at [277, 276] on div "Every Day Sunscreen SPF 45 - Tint" at bounding box center [248, 273] width 116 height 10
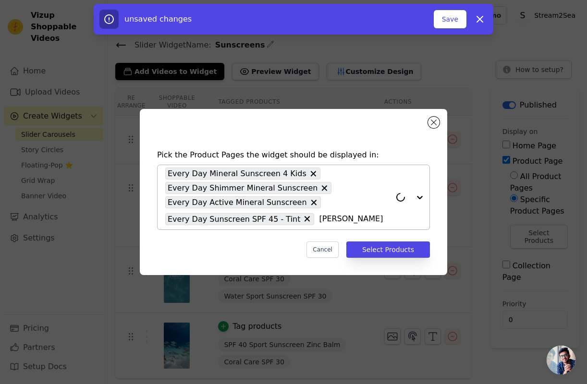
type input "coral"
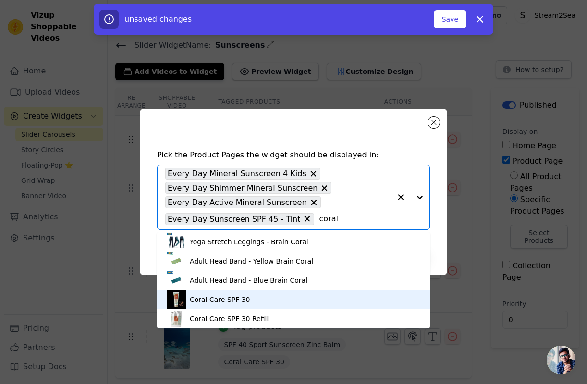
click at [288, 301] on div "Coral Care SPF 30" at bounding box center [294, 299] width 254 height 19
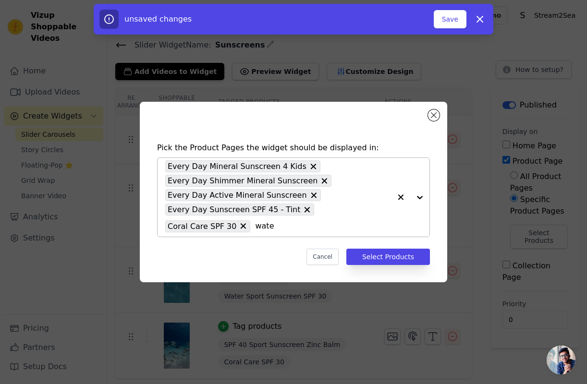
type input "water"
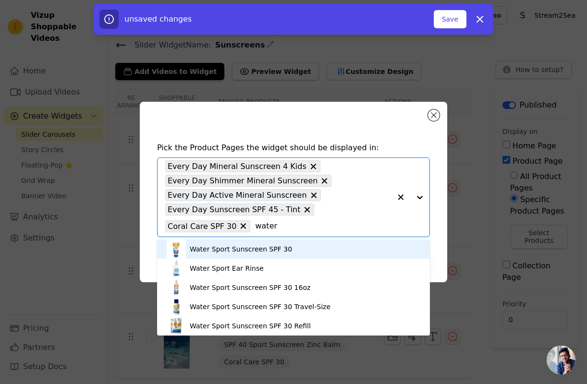
click at [257, 250] on div "Water Sport Sunscreen SPF 30" at bounding box center [241, 249] width 102 height 10
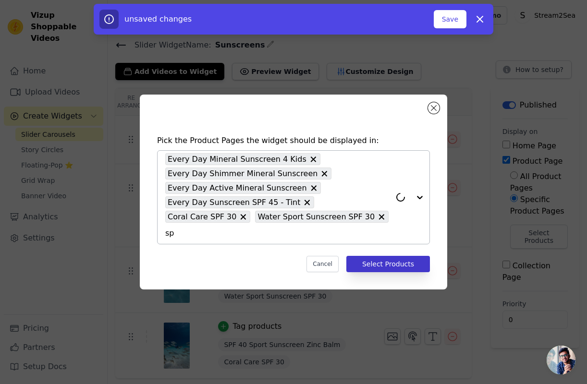
type input "spf"
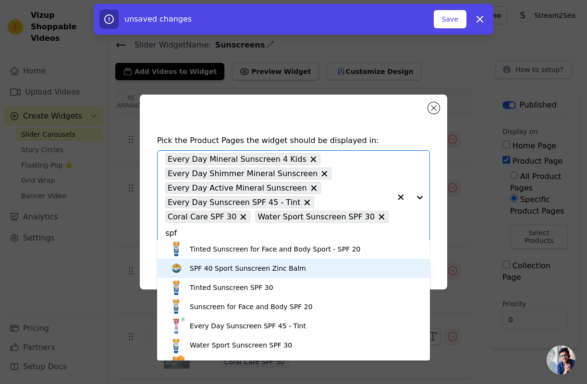
click at [296, 267] on div "SPF 40 Sport Sunscreen Zinc Balm" at bounding box center [294, 268] width 254 height 19
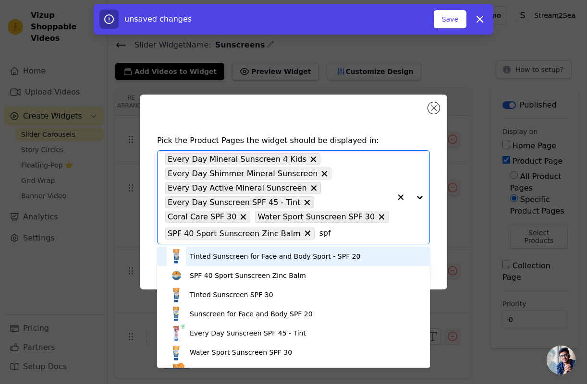
click at [324, 233] on input "spf" at bounding box center [355, 234] width 72 height 12
type input "spf"
click at [390, 113] on div "Pick the Product Pages the widget should be displayed in: Tinted Sunscreen for …" at bounding box center [293, 192] width 307 height 195
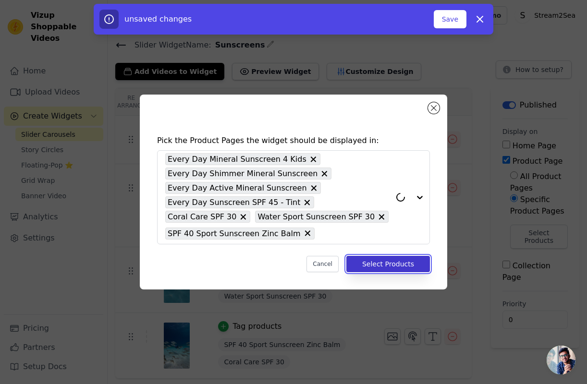
click at [391, 266] on button "Select Products" at bounding box center [388, 264] width 84 height 16
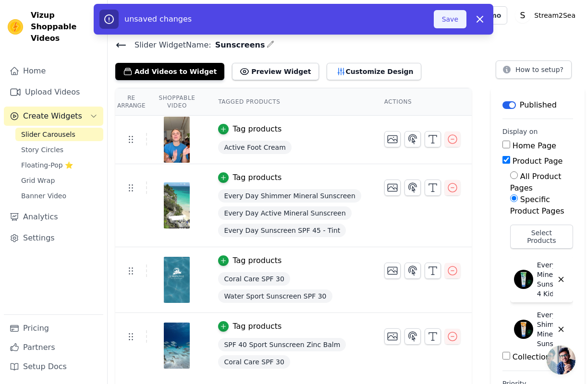
click at [450, 16] on button "Save" at bounding box center [450, 19] width 33 height 18
click at [449, 21] on button "Save" at bounding box center [450, 19] width 33 height 18
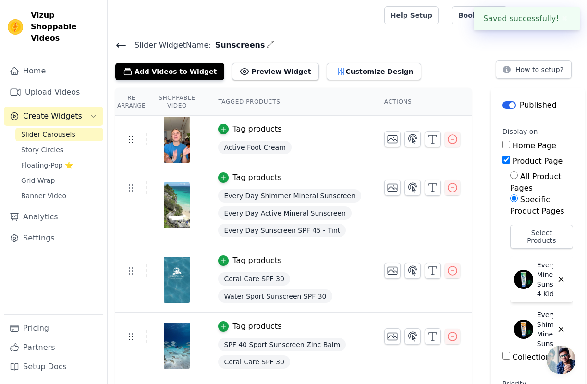
click at [115, 41] on div "Slider Widget Name: Sunscreens Add Videos to Widget Preview Widget Customize De…" at bounding box center [347, 59] width 479 height 42
click at [119, 41] on icon at bounding box center [121, 45] width 12 height 12
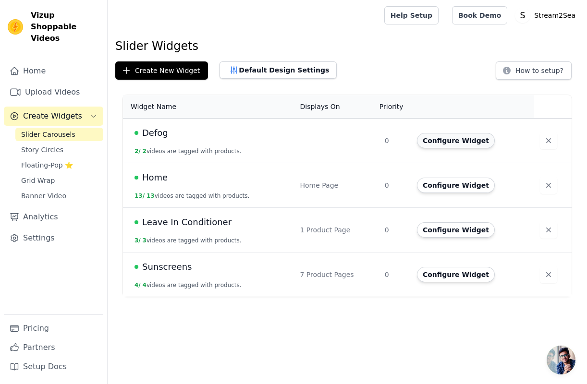
click at [440, 140] on button "Configure Widget" at bounding box center [456, 140] width 78 height 15
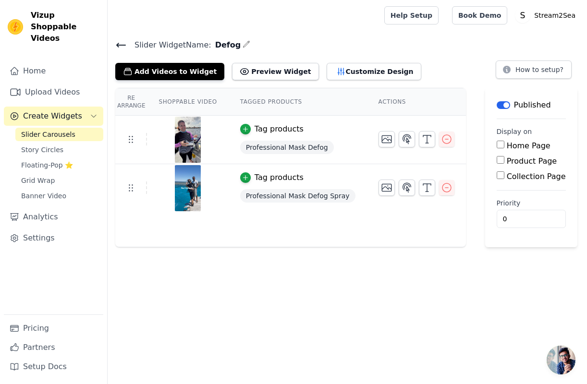
click at [507, 162] on label "Product Page" at bounding box center [532, 161] width 50 height 9
click at [504, 162] on input "Product Page" at bounding box center [501, 160] width 8 height 8
checkbox input "true"
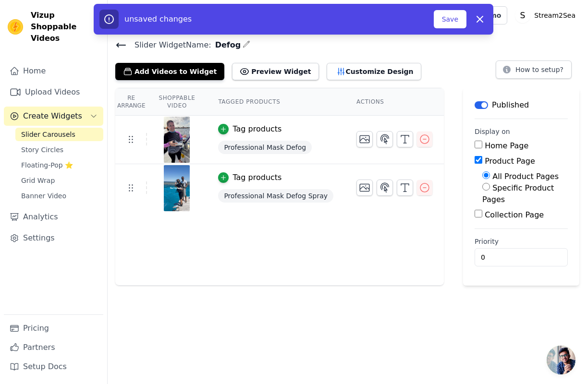
click at [524, 190] on label "Specific Product Pages" at bounding box center [518, 193] width 72 height 21
click at [490, 190] on input "Specific Product Pages" at bounding box center [486, 187] width 8 height 8
radio input "true"
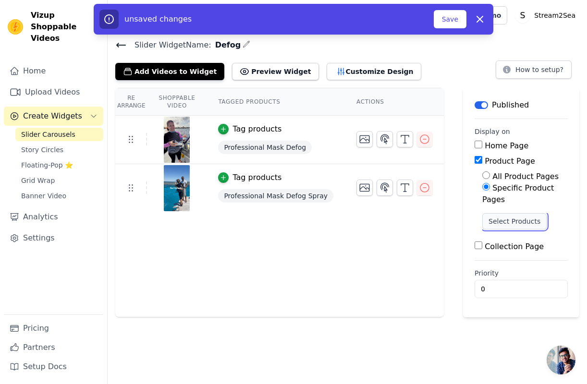
click at [513, 219] on button "Select Products" at bounding box center [514, 221] width 64 height 16
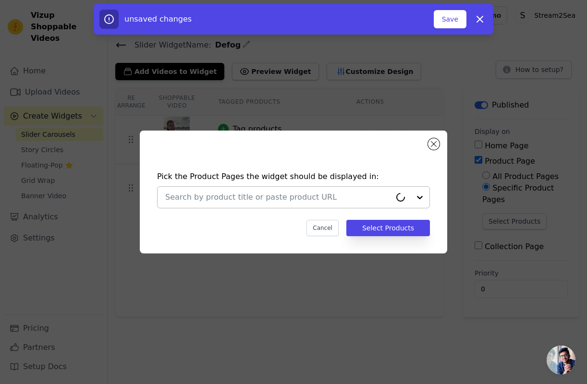
click at [333, 200] on input "text" at bounding box center [278, 198] width 226 height 12
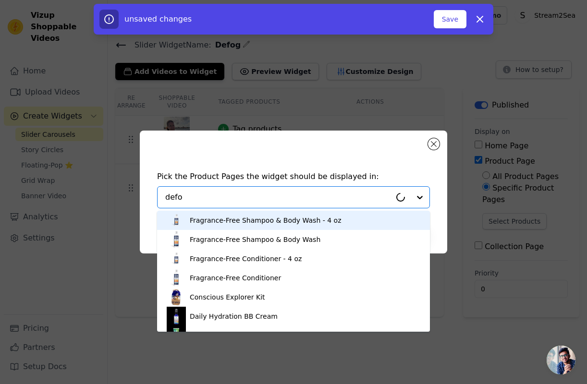
type input "defog"
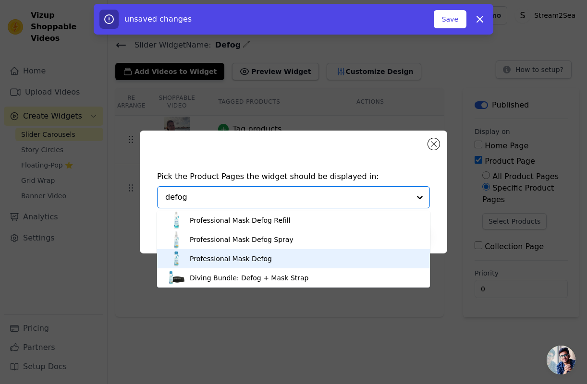
click at [268, 259] on div "Professional Mask Defog" at bounding box center [294, 258] width 254 height 19
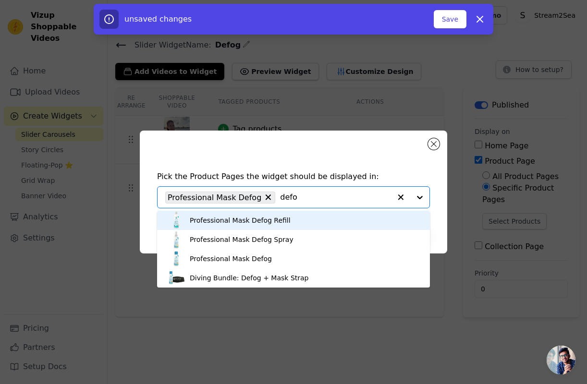
type input "defog"
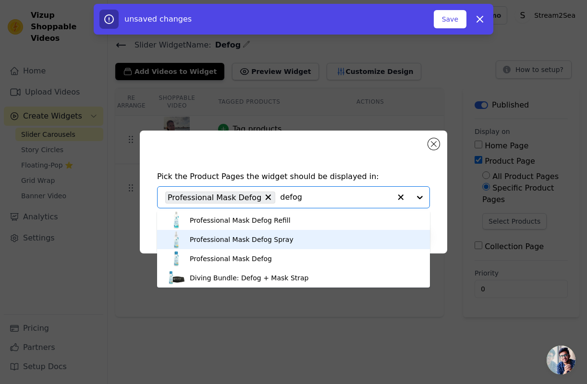
click at [288, 234] on div "Professional Mask Defog Spray" at bounding box center [294, 239] width 254 height 19
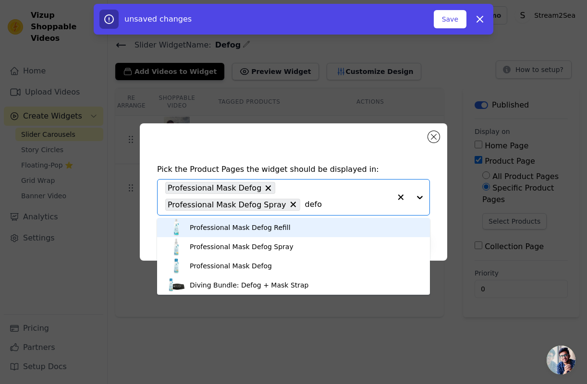
type input "defog"
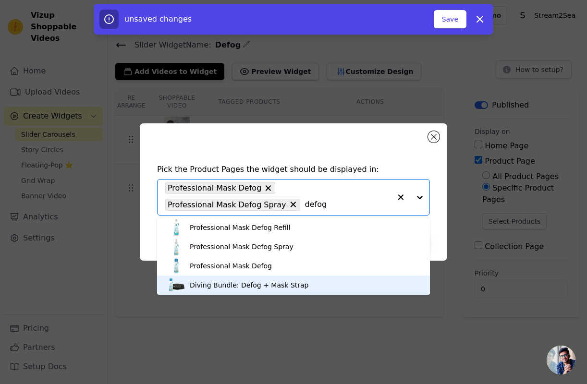
click at [281, 284] on div "Diving Bundle: Defog + Mask Strap" at bounding box center [249, 285] width 119 height 10
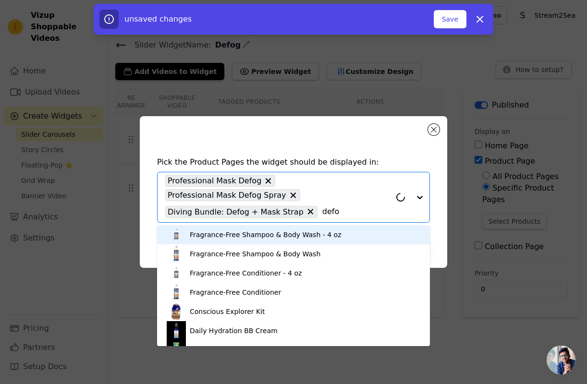
type input "defog"
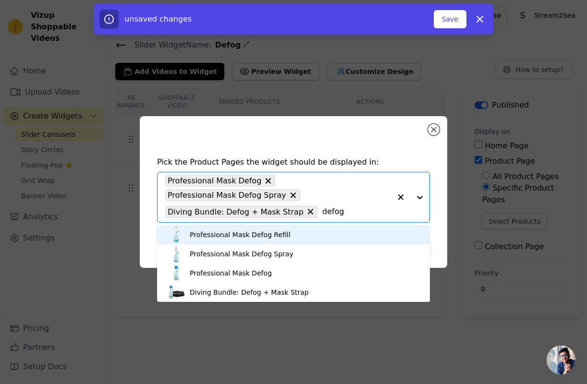
click at [298, 237] on div "Professional Mask Defog Refill" at bounding box center [294, 234] width 254 height 19
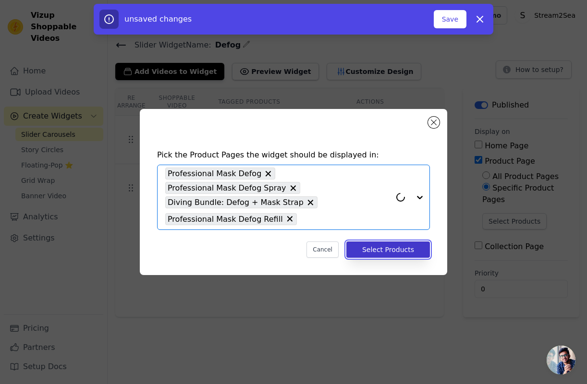
click at [388, 248] on button "Select Products" at bounding box center [388, 250] width 84 height 16
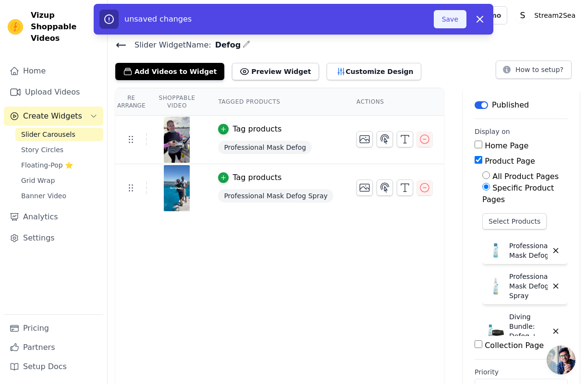
click at [448, 14] on button "Save" at bounding box center [450, 19] width 33 height 18
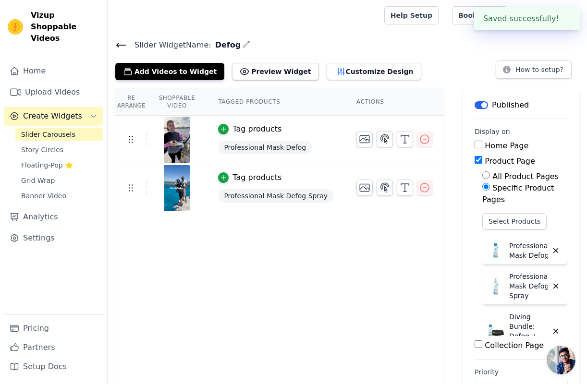
click at [122, 47] on icon at bounding box center [121, 45] width 12 height 12
